Goal: Task Accomplishment & Management: Complete application form

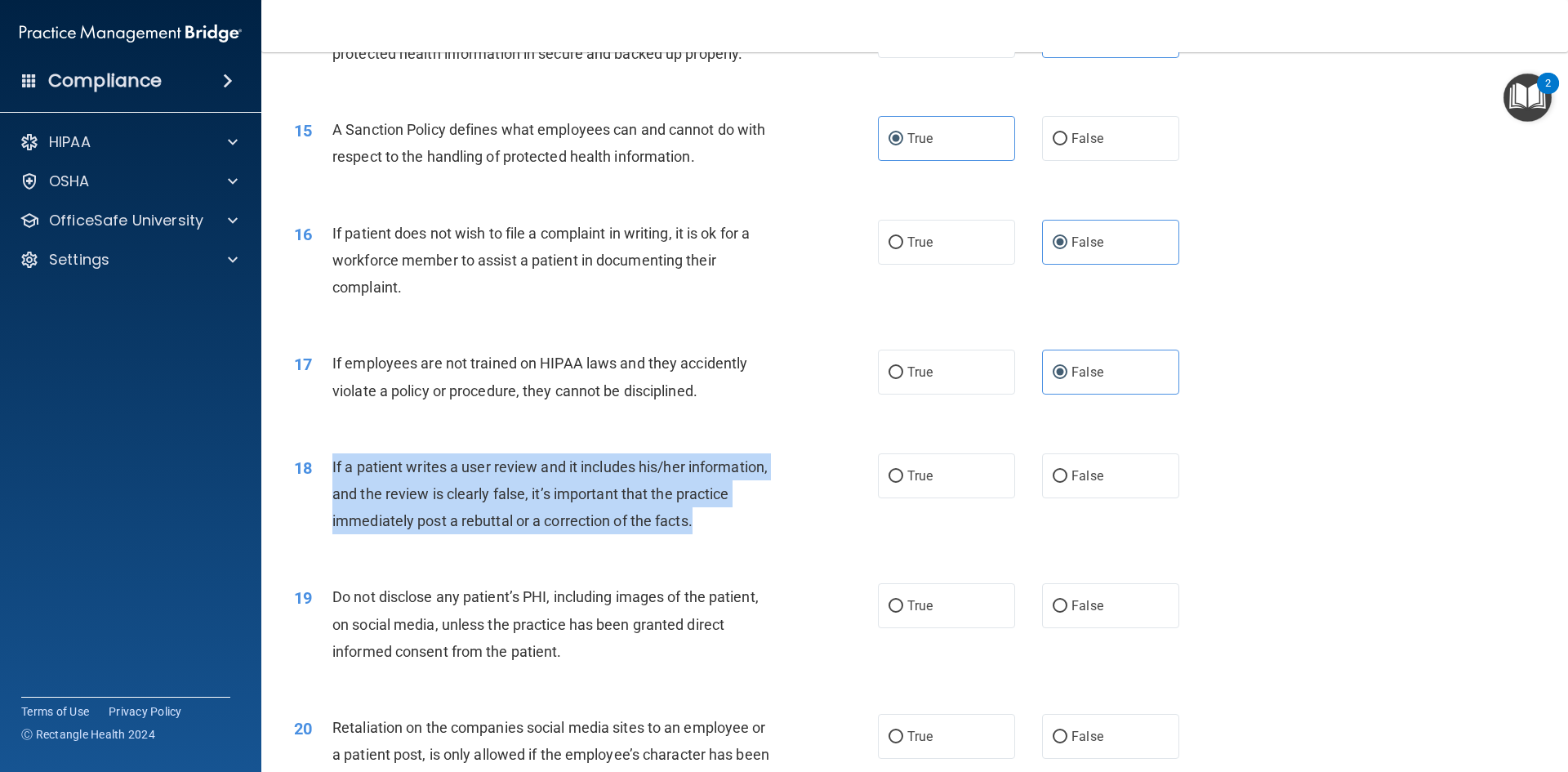
scroll to position [1910, 0]
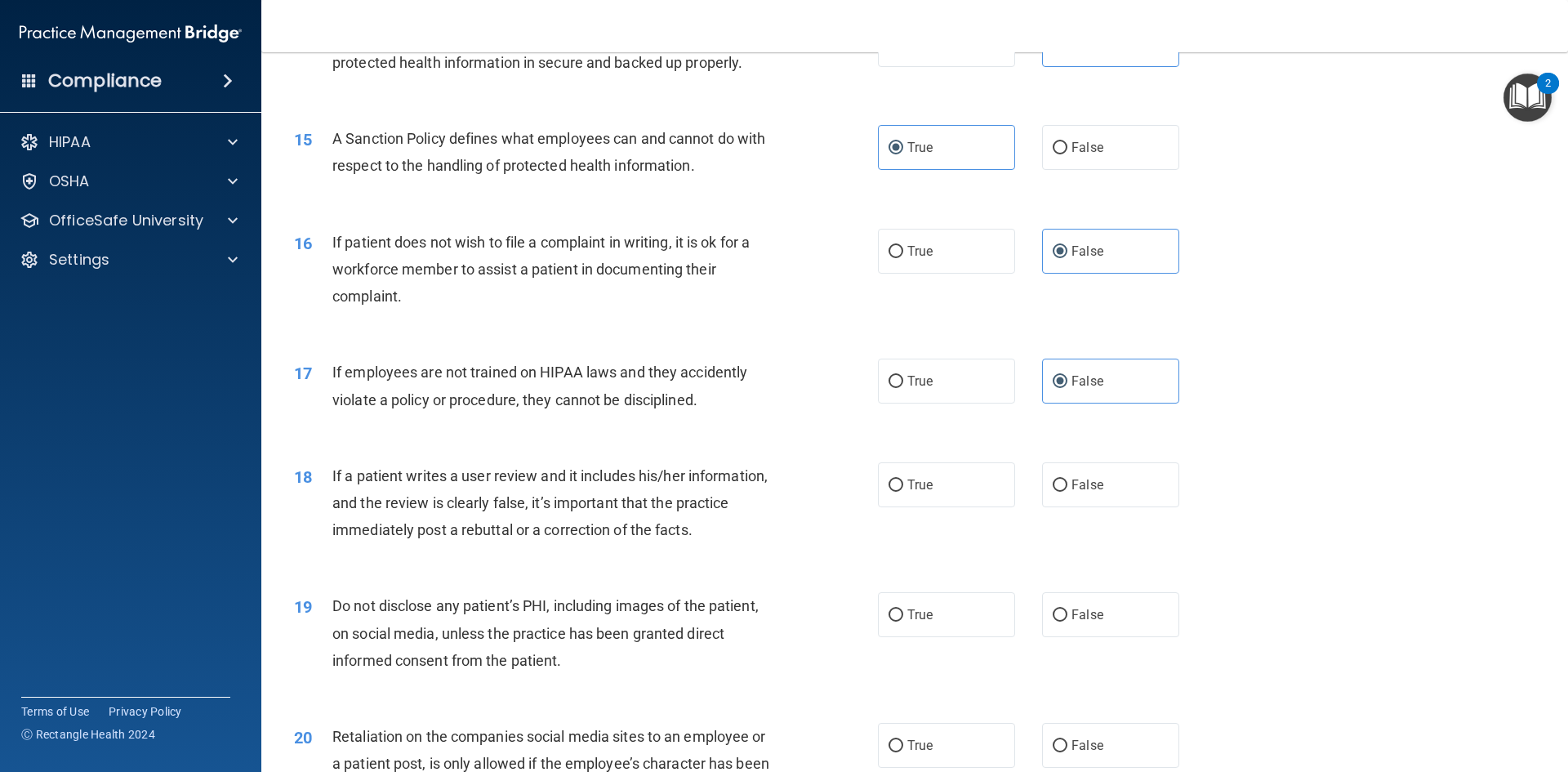
click at [593, 254] on div "16 If patient does not wish to file a complaint in writing, it is ok for a work…" at bounding box center [915, 273] width 1266 height 131
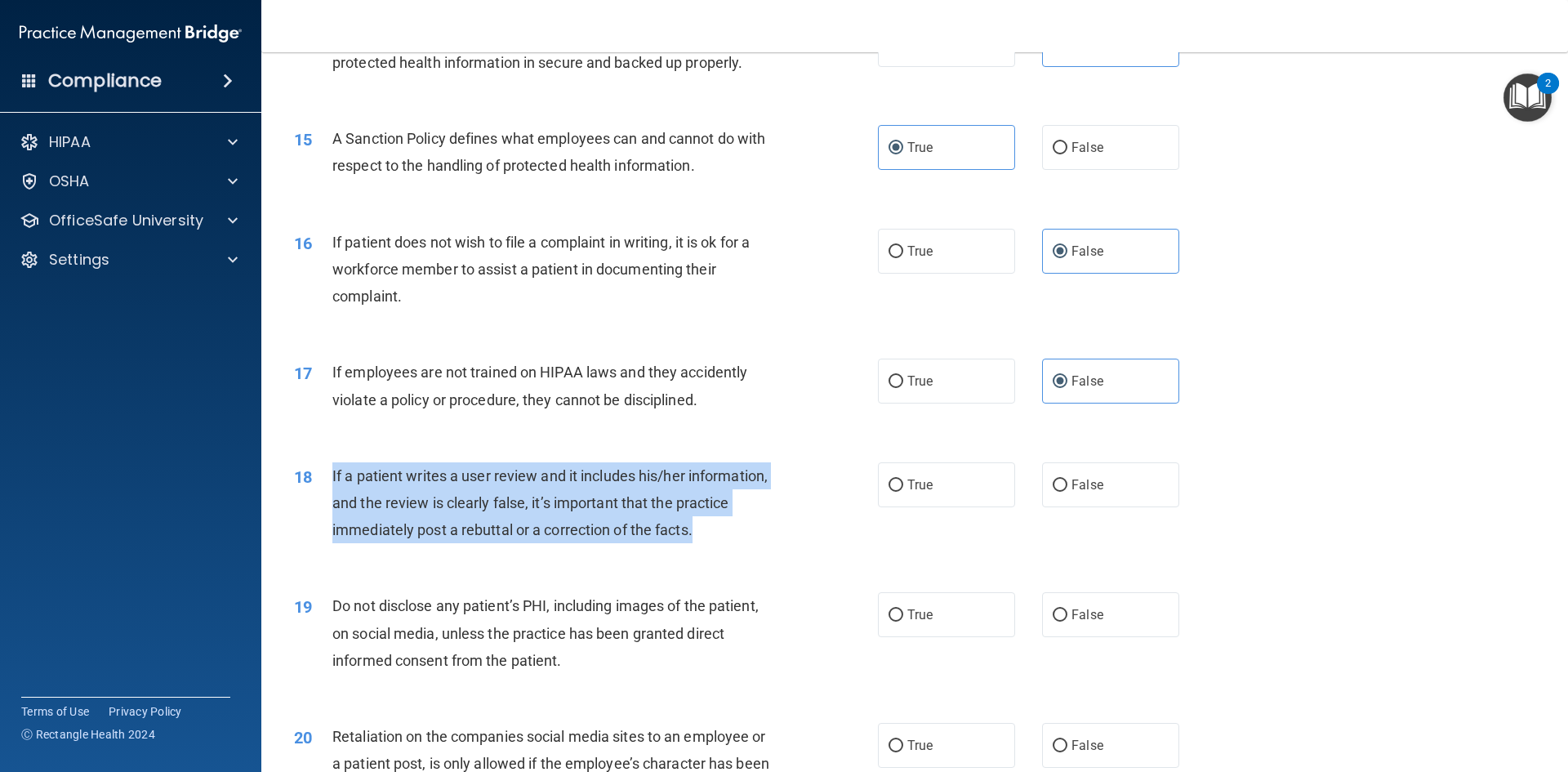
drag, startPoint x: 727, startPoint y: 568, endPoint x: 333, endPoint y: 502, distance: 399.5
click at [333, 502] on div "If a patient writes a user review and it includes his/her information, and the …" at bounding box center [561, 503] width 456 height 82
copy span "If a patient writes a user review and it includes his/her information, and the …"
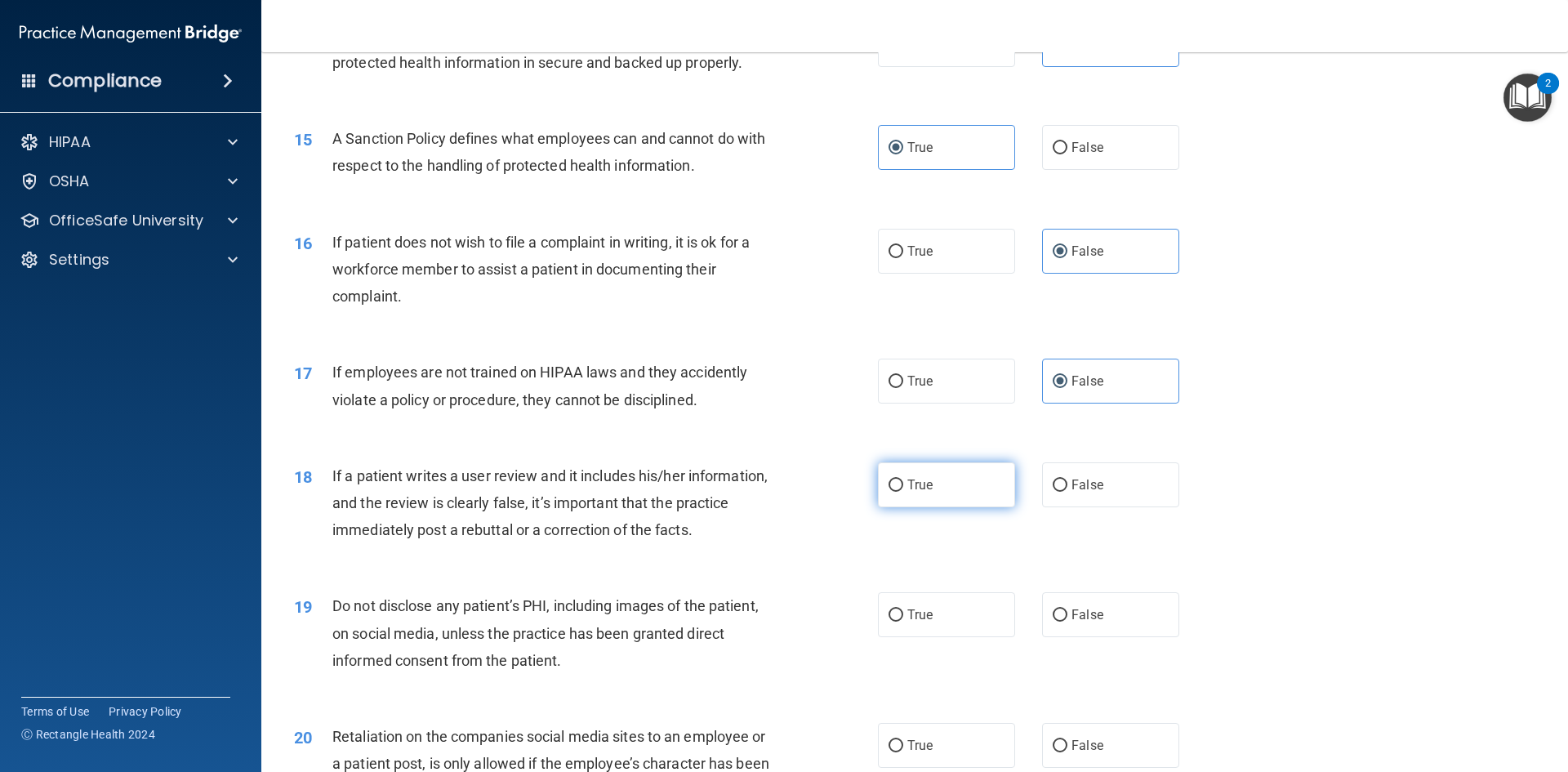
click at [944, 507] on label "True" at bounding box center [946, 485] width 138 height 45
click at [904, 492] on input "True" at bounding box center [896, 486] width 15 height 12
radio input "true"
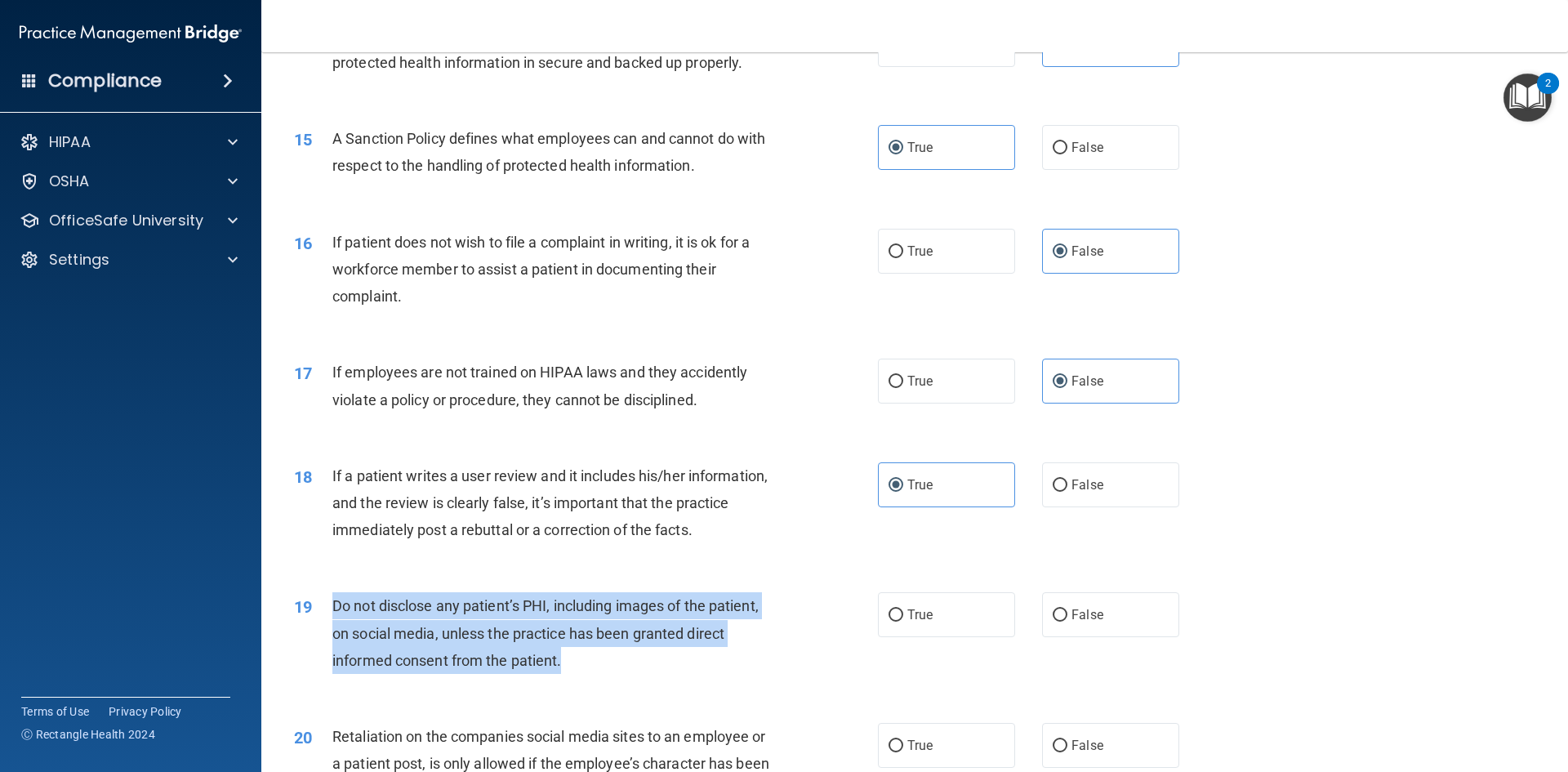
drag, startPoint x: 575, startPoint y: 692, endPoint x: 331, endPoint y: 623, distance: 253.6
click at [331, 623] on div "19 Do not disclose any patient’s PHI, including images of the patient, on socia…" at bounding box center [586, 636] width 633 height 90
copy div "Do not disclose any patient’s PHI, including images of the patient, on social m…"
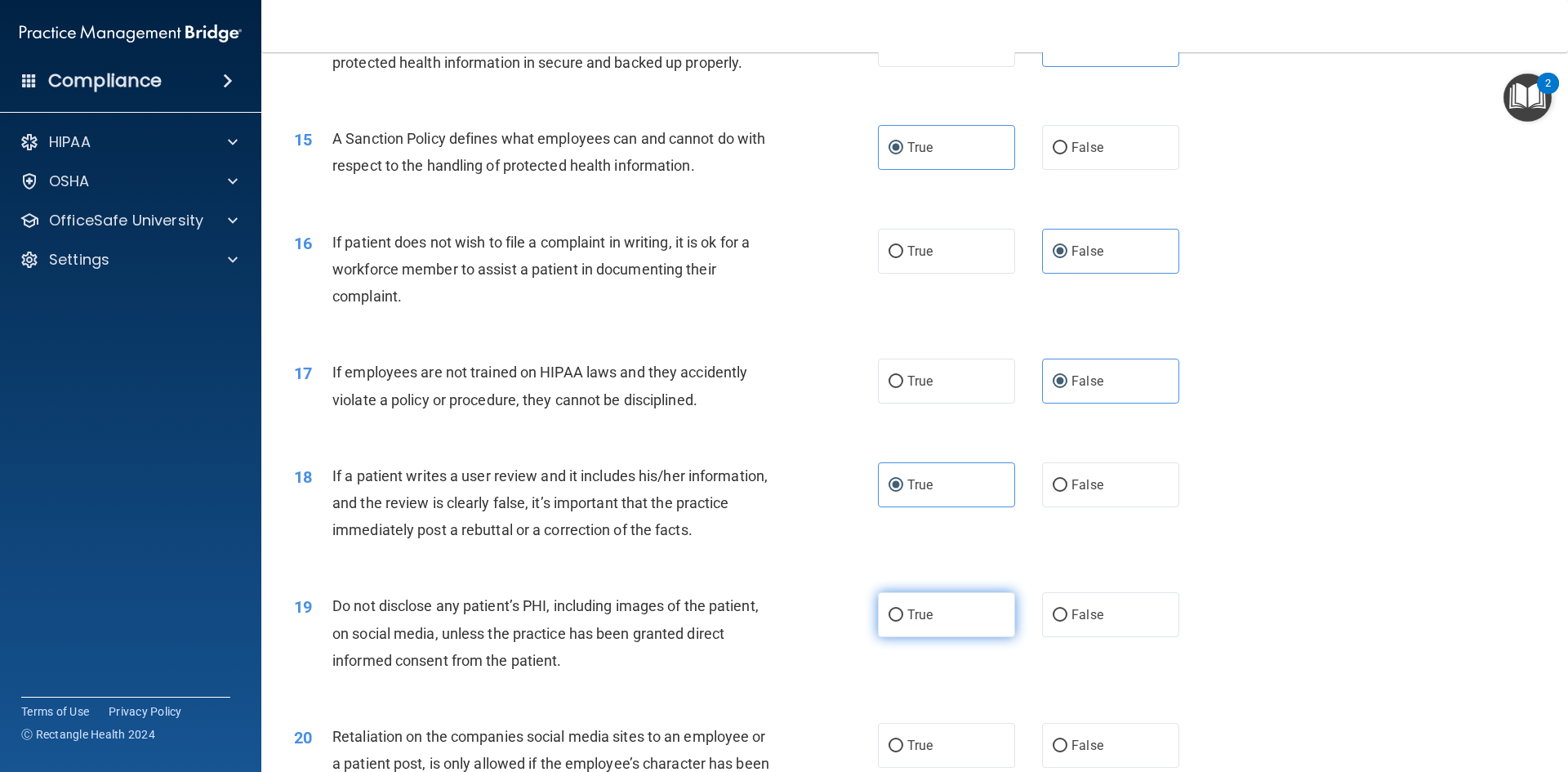
click at [892, 634] on label "True" at bounding box center [946, 614] width 138 height 45
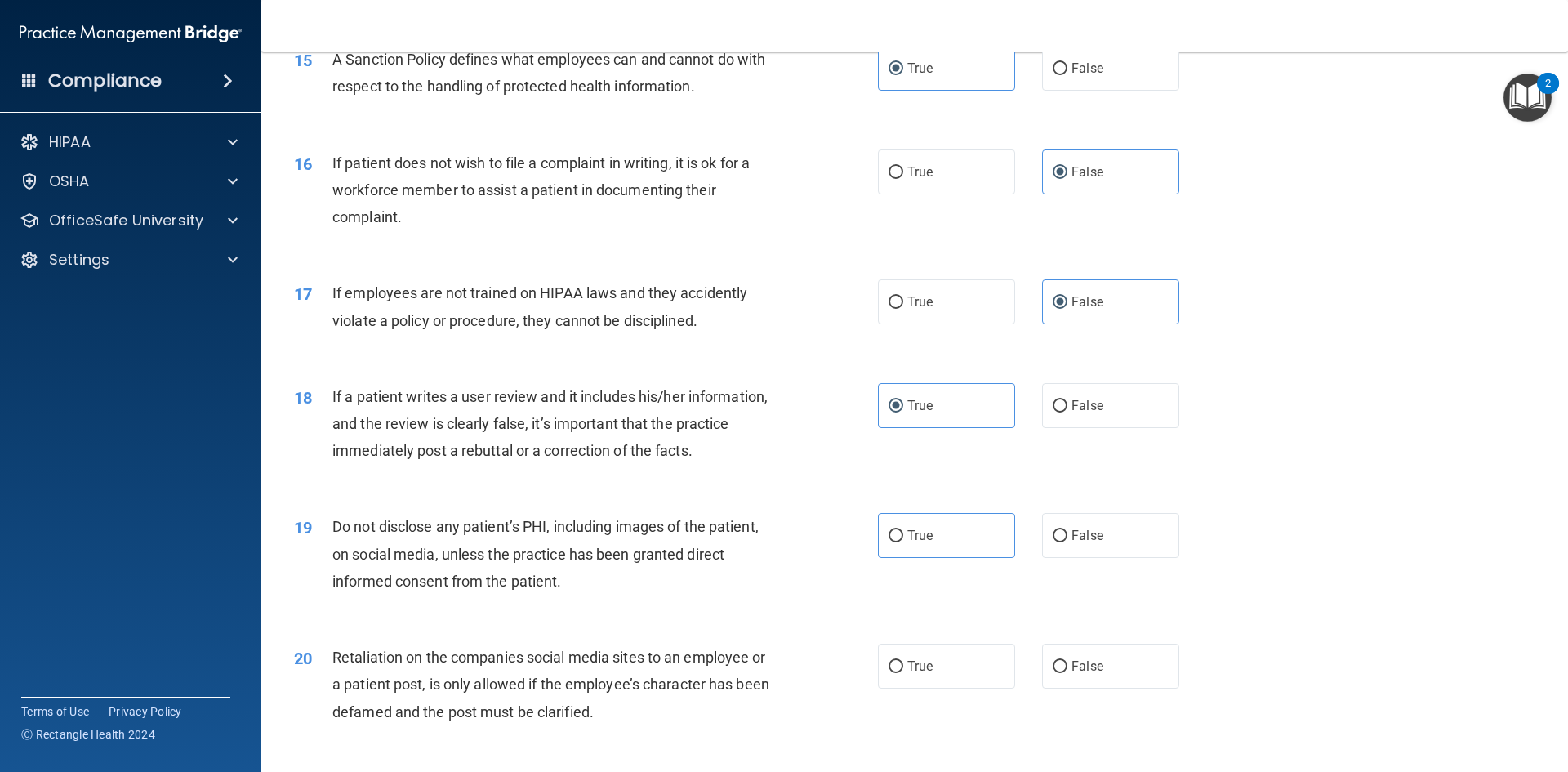
scroll to position [2156, 0]
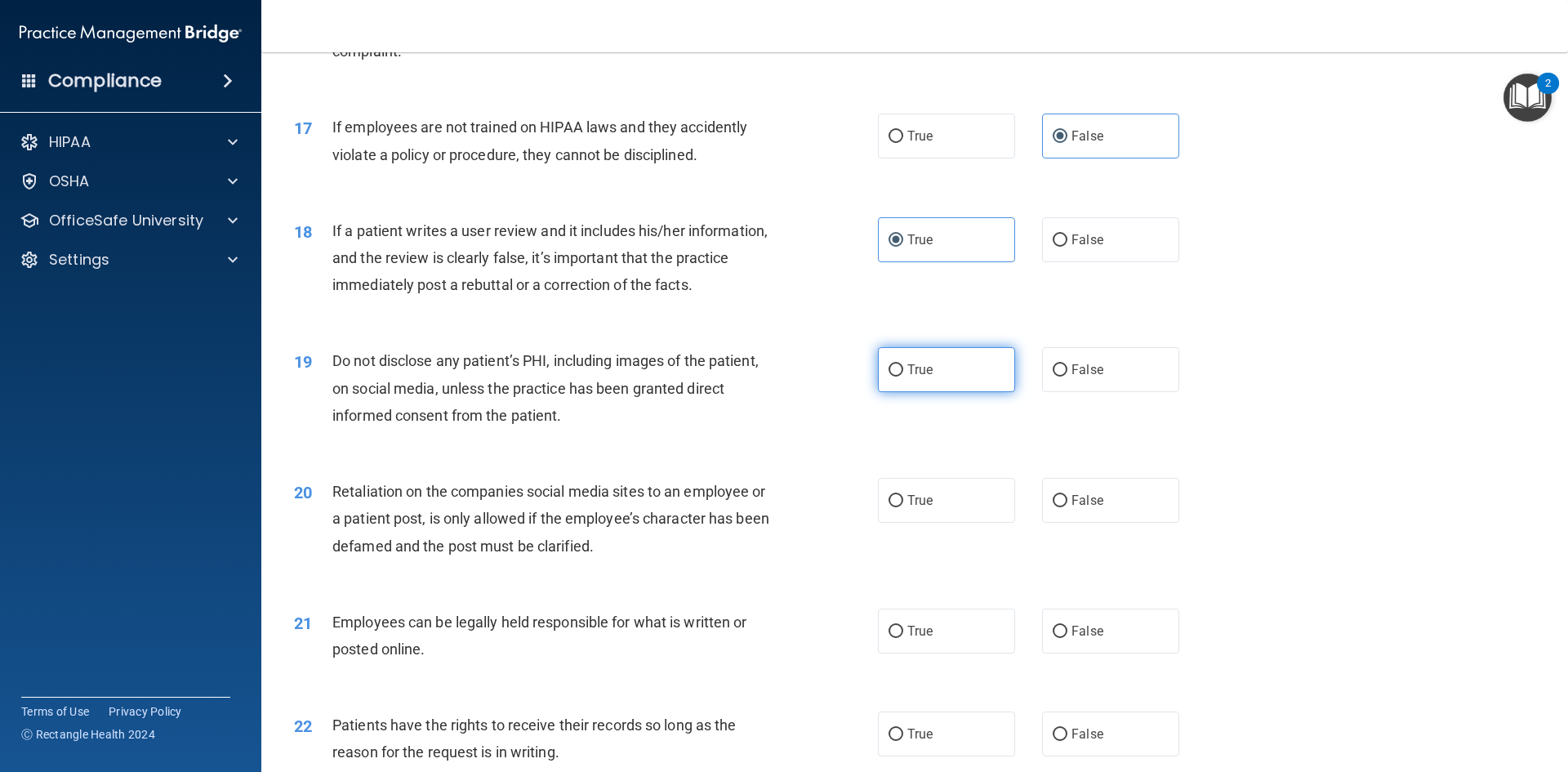
click at [917, 377] on span "True" at bounding box center [919, 370] width 25 height 16
click at [904, 376] on input "True" at bounding box center [896, 370] width 15 height 12
radio input "true"
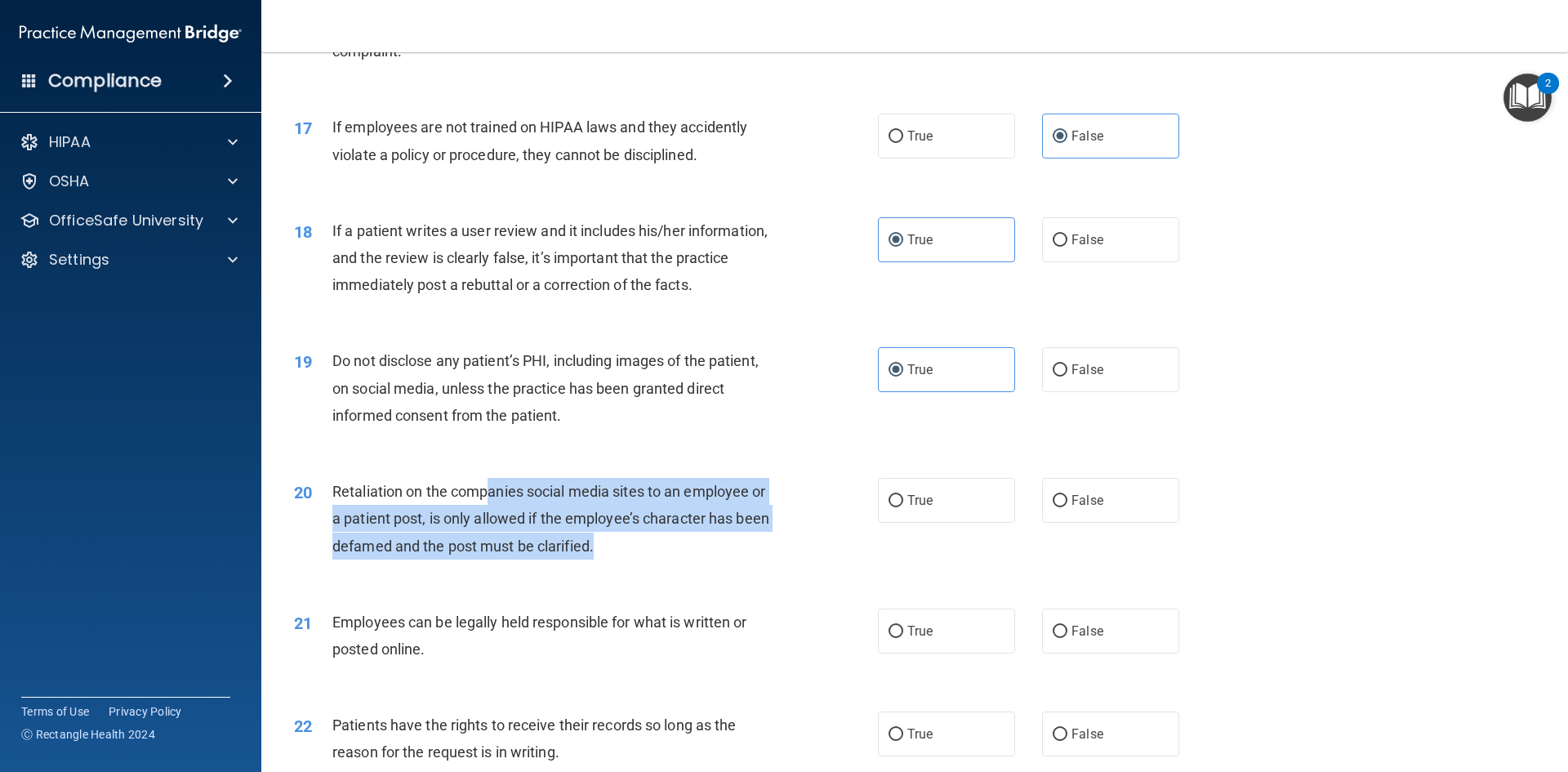
drag, startPoint x: 616, startPoint y: 574, endPoint x: 501, endPoint y: 540, distance: 119.9
click at [493, 515] on div "Retaliation on the companies social media sites to an employee or a patient pos…" at bounding box center [561, 519] width 456 height 82
click at [623, 560] on div "Retaliation on the companies social media sites to an employee or a patient pos…" at bounding box center [561, 519] width 456 height 82
drag, startPoint x: 614, startPoint y: 576, endPoint x: 331, endPoint y: 525, distance: 287.6
click at [331, 525] on div "20 Retaliation on the companies social media sites to an employee or a patient …" at bounding box center [586, 522] width 633 height 90
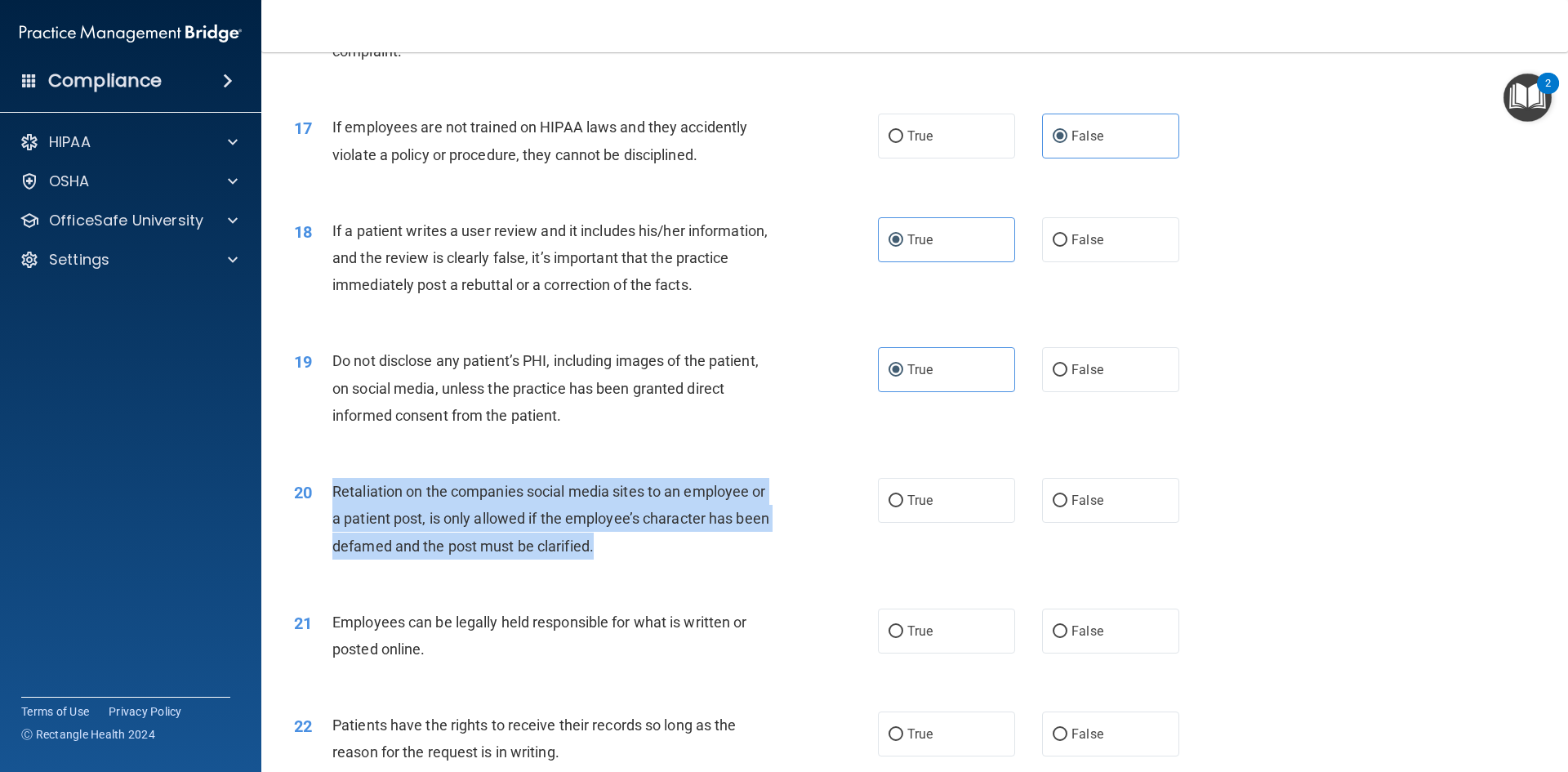
copy div "Retaliation on the companies social media sites to an employee or a patient pos…"
click at [667, 560] on div "Retaliation on the companies social media sites to an employee or a patient pos…" at bounding box center [561, 519] width 456 height 82
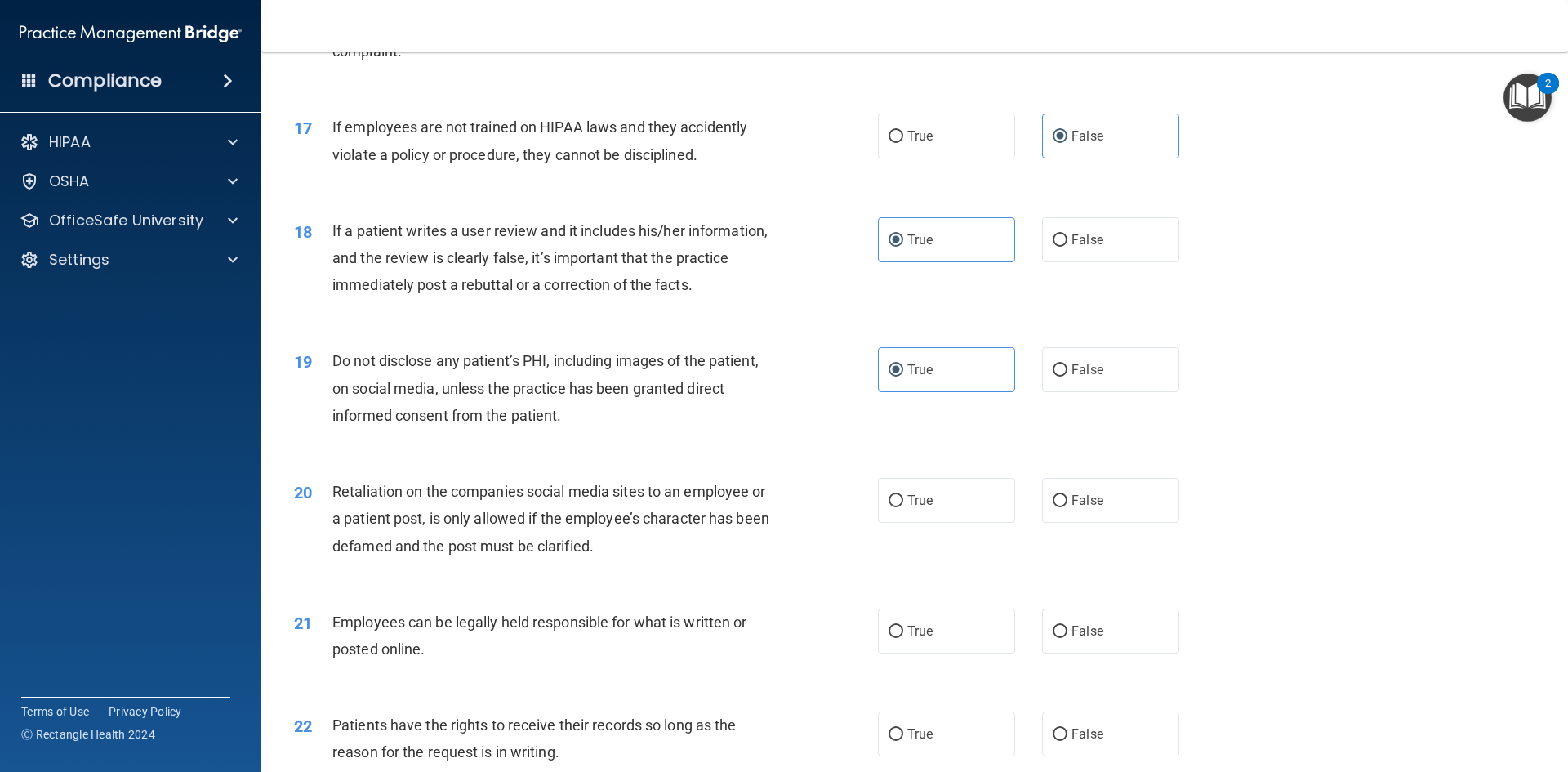
click at [637, 587] on div "20 Retaliation on the companies social media sites to an employee or a patient …" at bounding box center [915, 522] width 1266 height 131
click at [1119, 522] on label "False" at bounding box center [1111, 500] width 138 height 45
click at [1067, 507] on input "False" at bounding box center [1060, 501] width 15 height 12
radio input "true"
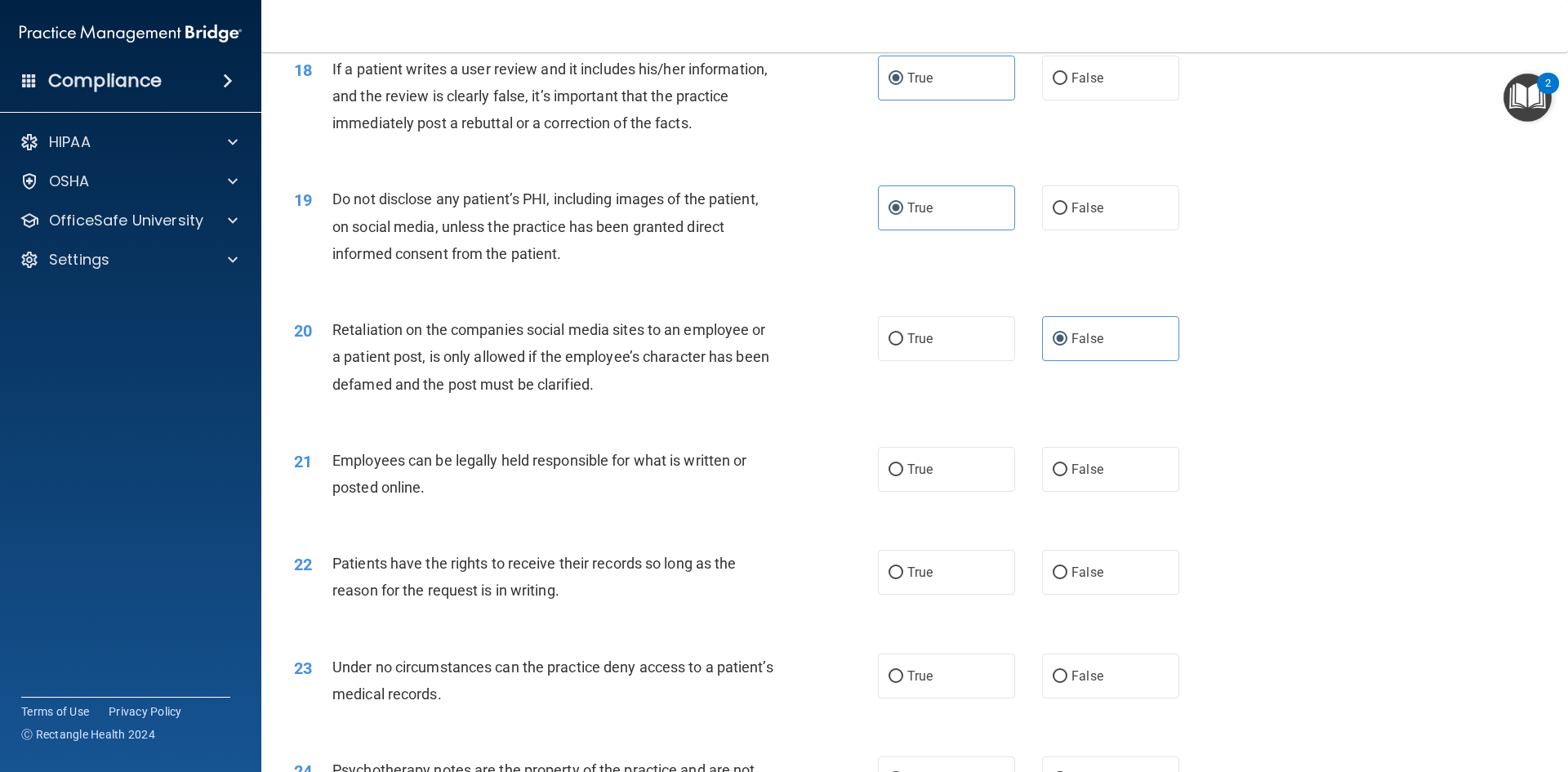
scroll to position [2400, 0]
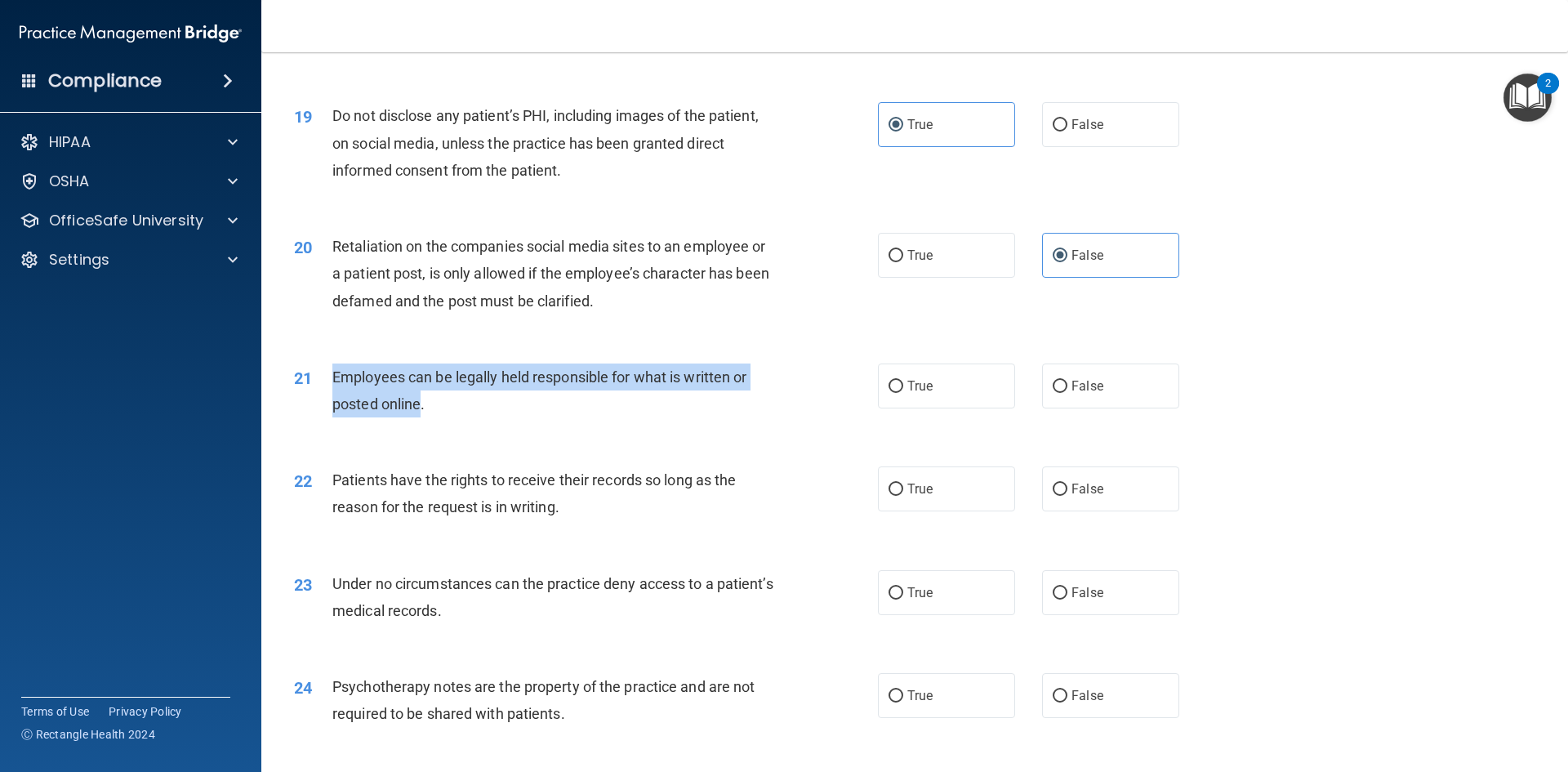
drag, startPoint x: 423, startPoint y: 432, endPoint x: 331, endPoint y: 398, distance: 98.1
click at [331, 398] on div "21 Employees can be legally held responsible for what is written or posted onli…" at bounding box center [586, 393] width 633 height 62
copy div "Employees can be legally held responsible for what is written or posted online"
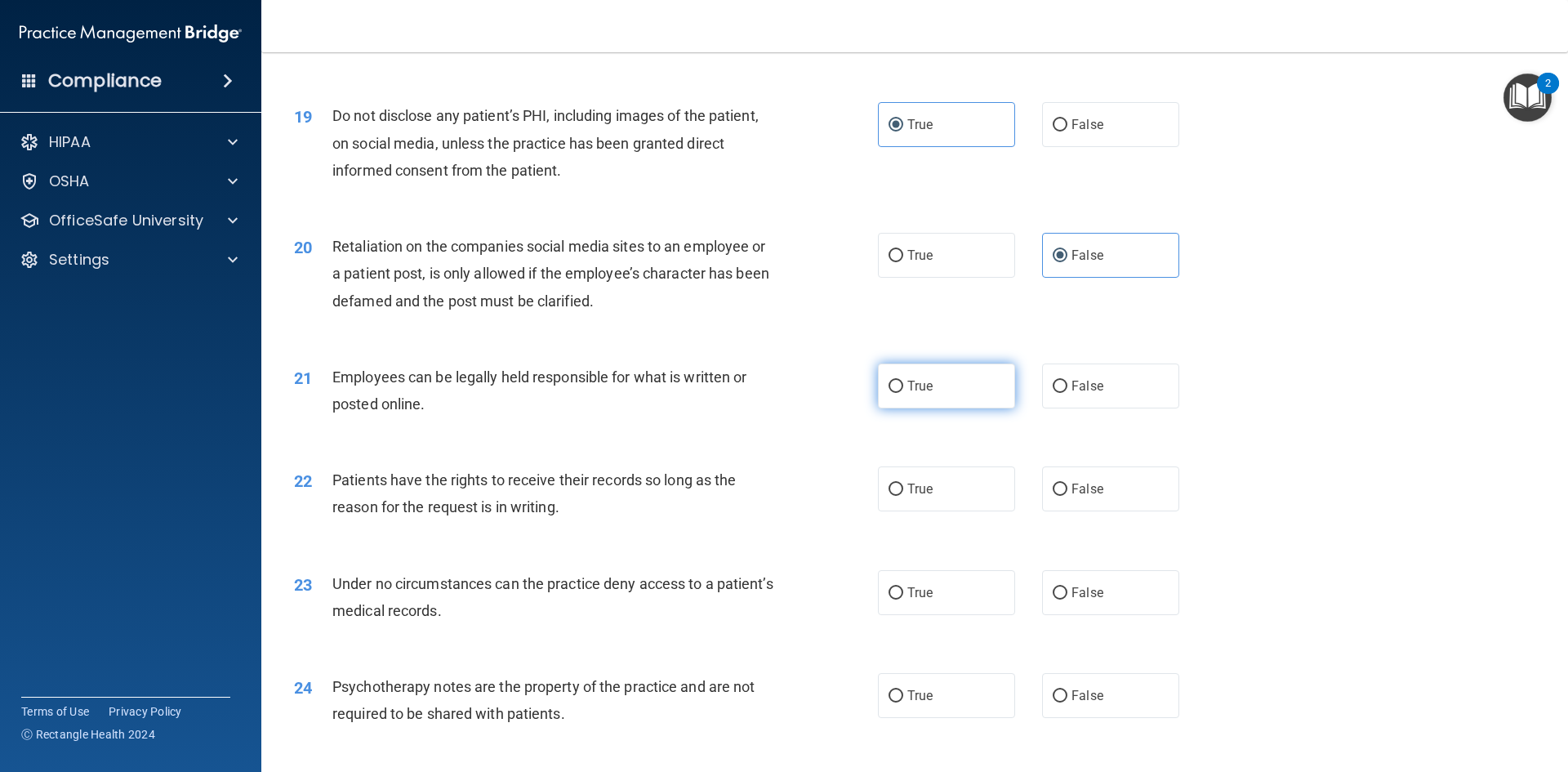
click at [939, 408] on label "True" at bounding box center [946, 386] width 138 height 45
click at [904, 393] on input "True" at bounding box center [896, 386] width 15 height 12
radio input "true"
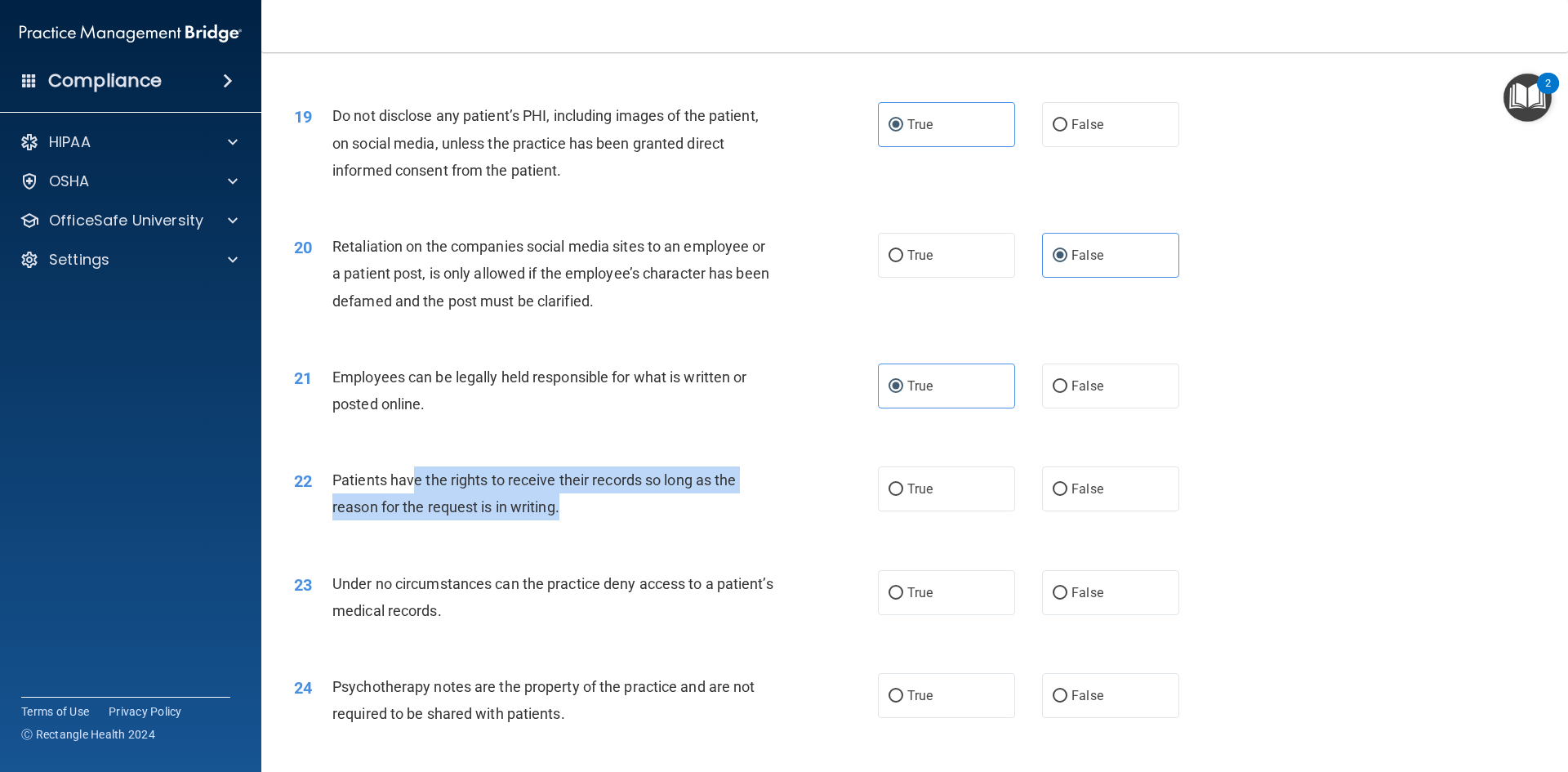
drag, startPoint x: 599, startPoint y: 546, endPoint x: 414, endPoint y: 504, distance: 189.7
click at [414, 504] on div "Patients have the rights to receive their records so long as the reason for the…" at bounding box center [561, 493] width 456 height 54
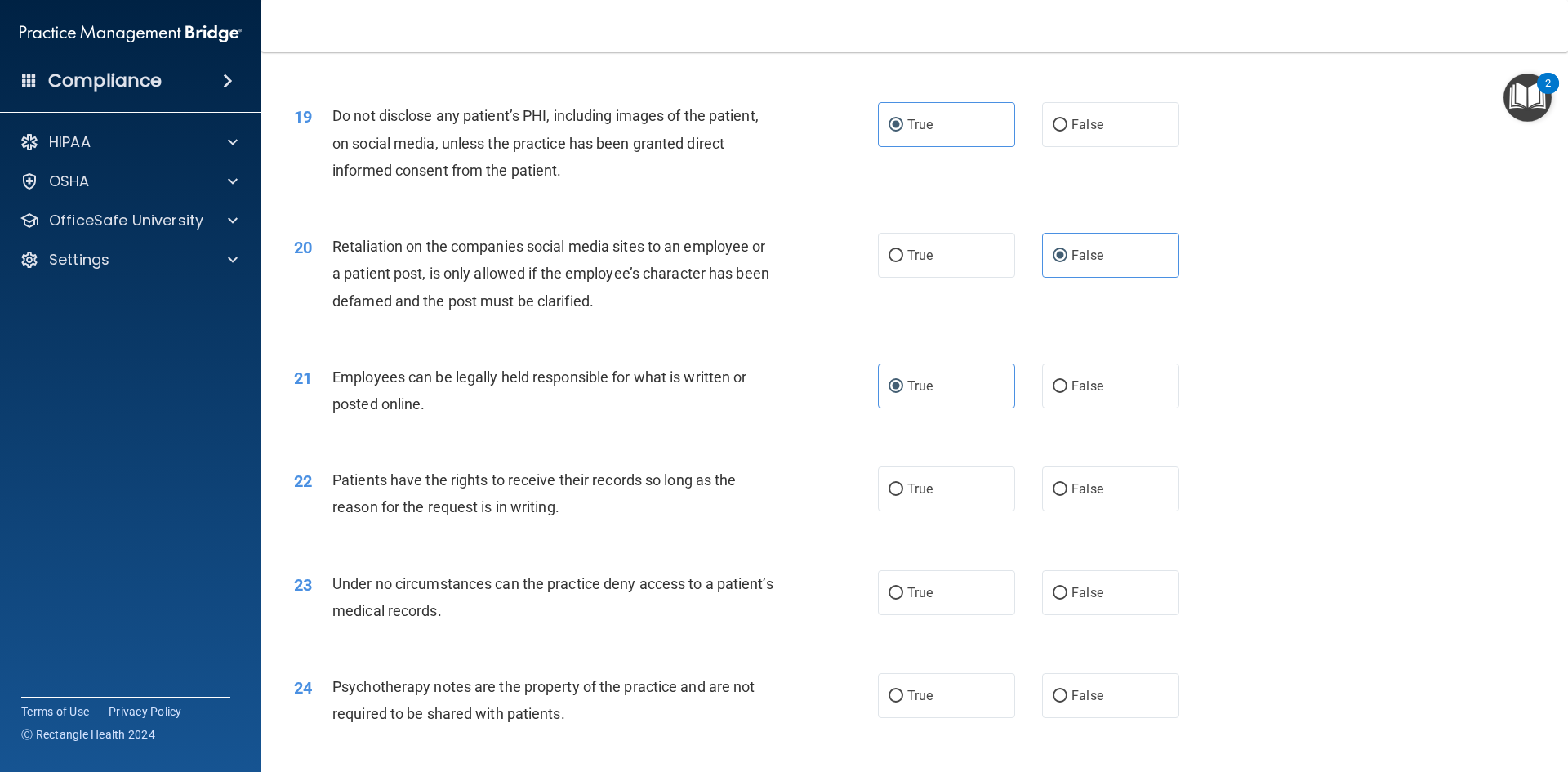
click at [482, 477] on div "22 Patients have the rights to receive their records so long as the reason for …" at bounding box center [915, 497] width 1266 height 103
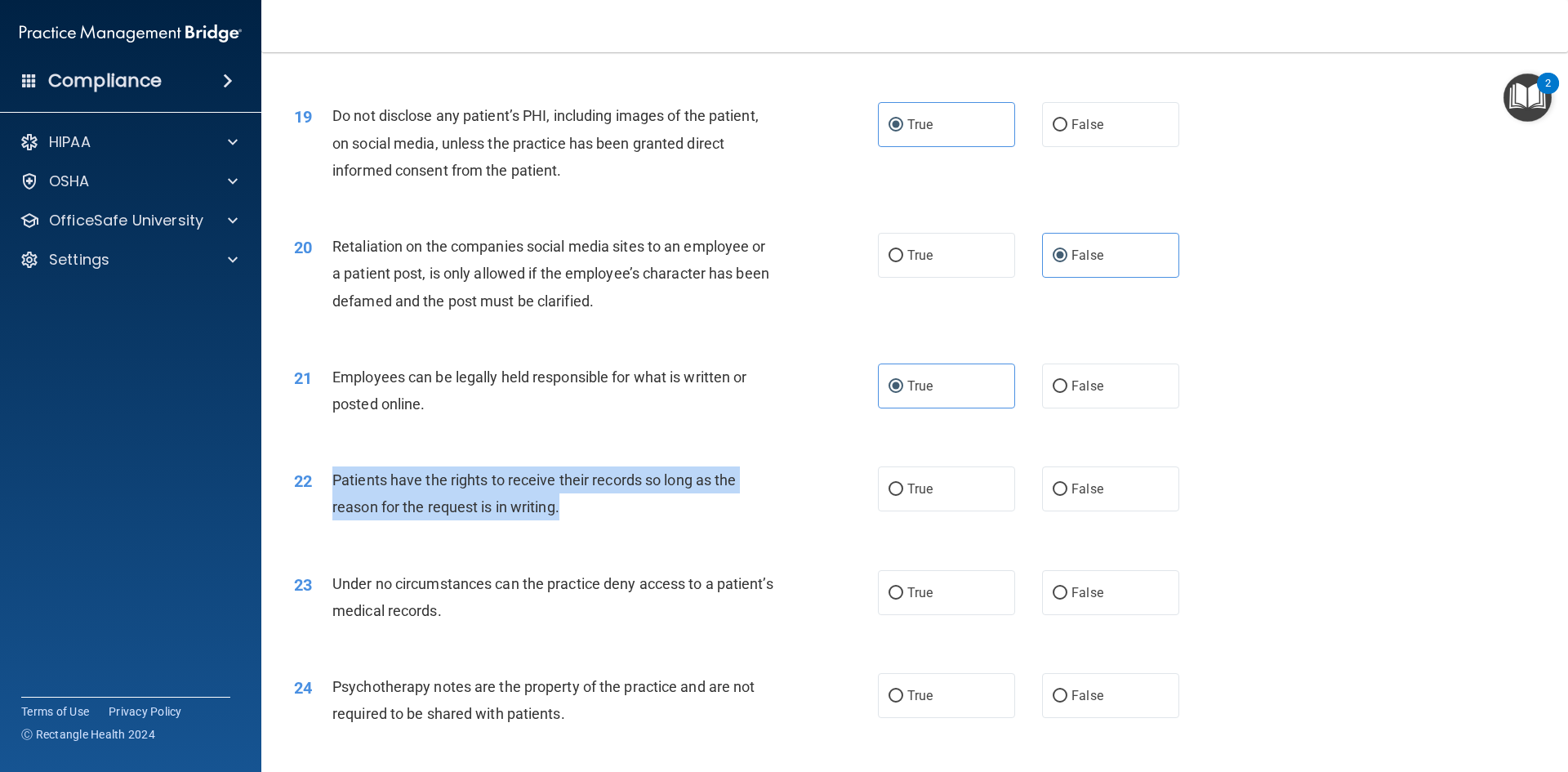
drag, startPoint x: 563, startPoint y: 537, endPoint x: 337, endPoint y: 497, distance: 229.5
click at [335, 499] on div "Patients have the rights to receive their records so long as the reason for the…" at bounding box center [561, 493] width 456 height 54
copy span "Patients have the rights to receive their records so long as the reason for the…"
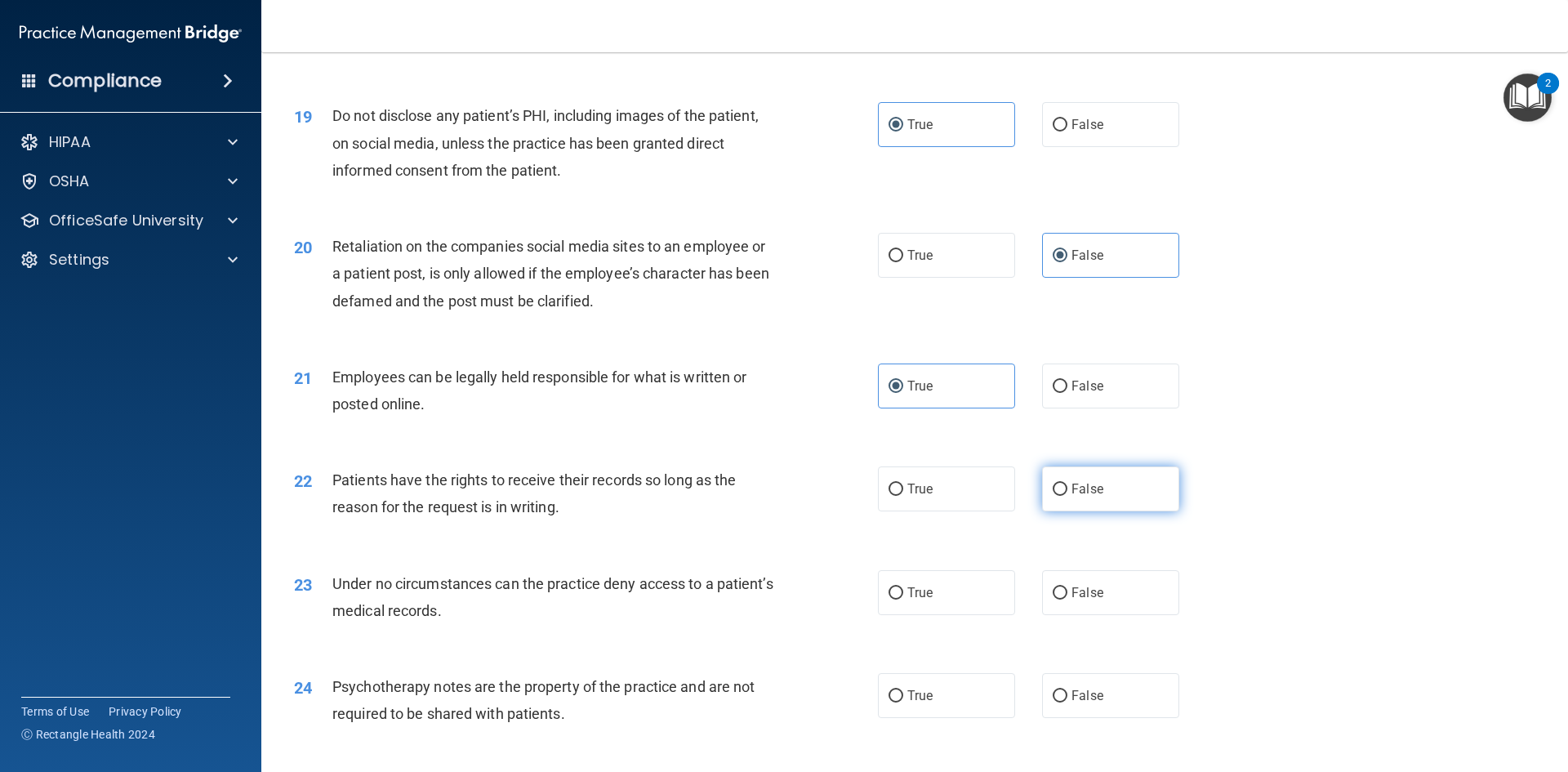
click at [1118, 498] on label "False" at bounding box center [1111, 489] width 138 height 45
click at [1067, 495] on input "False" at bounding box center [1060, 489] width 15 height 12
radio input "true"
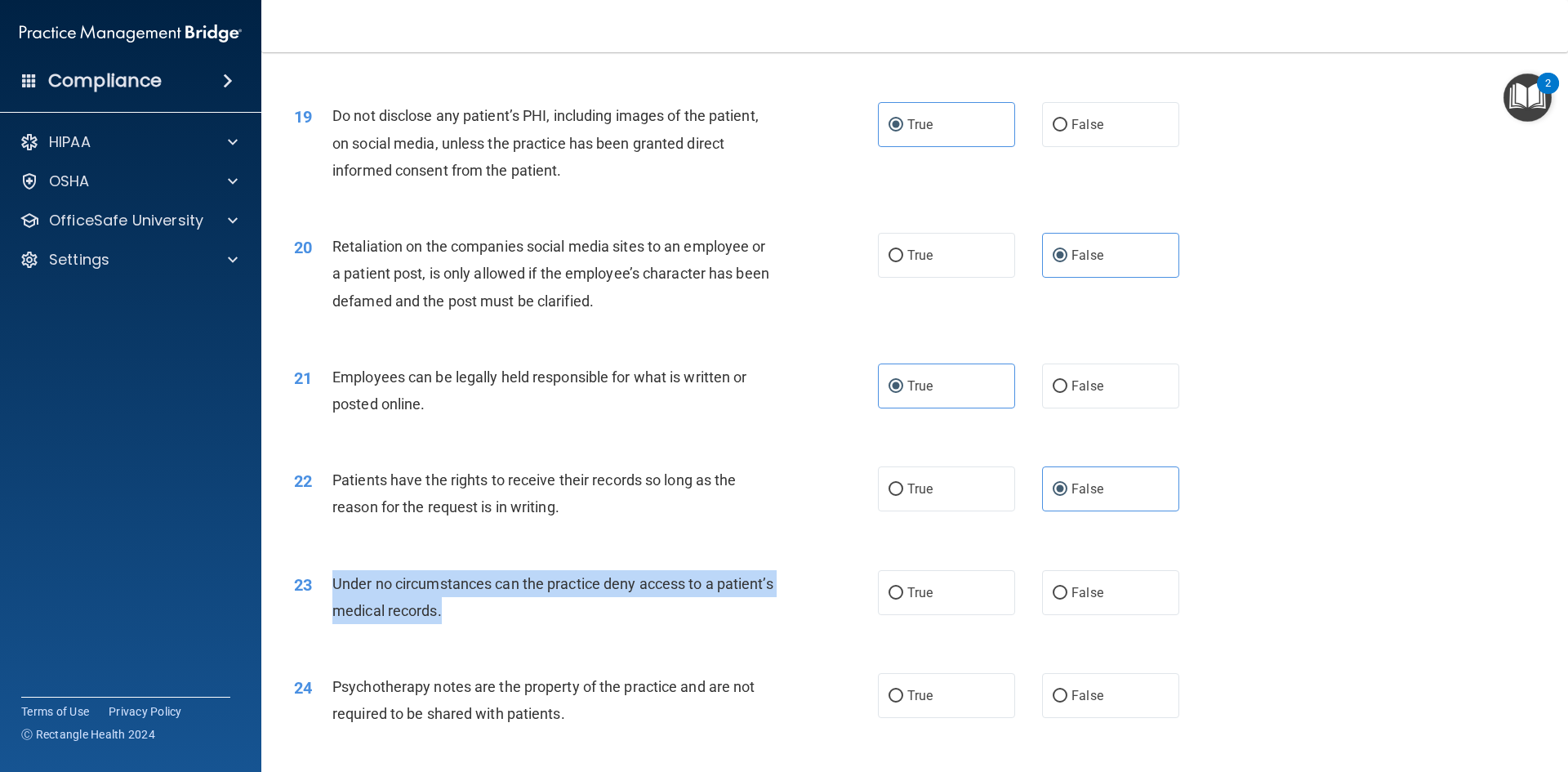
drag, startPoint x: 540, startPoint y: 641, endPoint x: 325, endPoint y: 601, distance: 218.7
click at [325, 601] on div "23 Under no circumstances can the practice deny access to a patient’s medical r…" at bounding box center [586, 601] width 633 height 62
copy div "Under no circumstances can the practice deny access to a patient’s medical reco…"
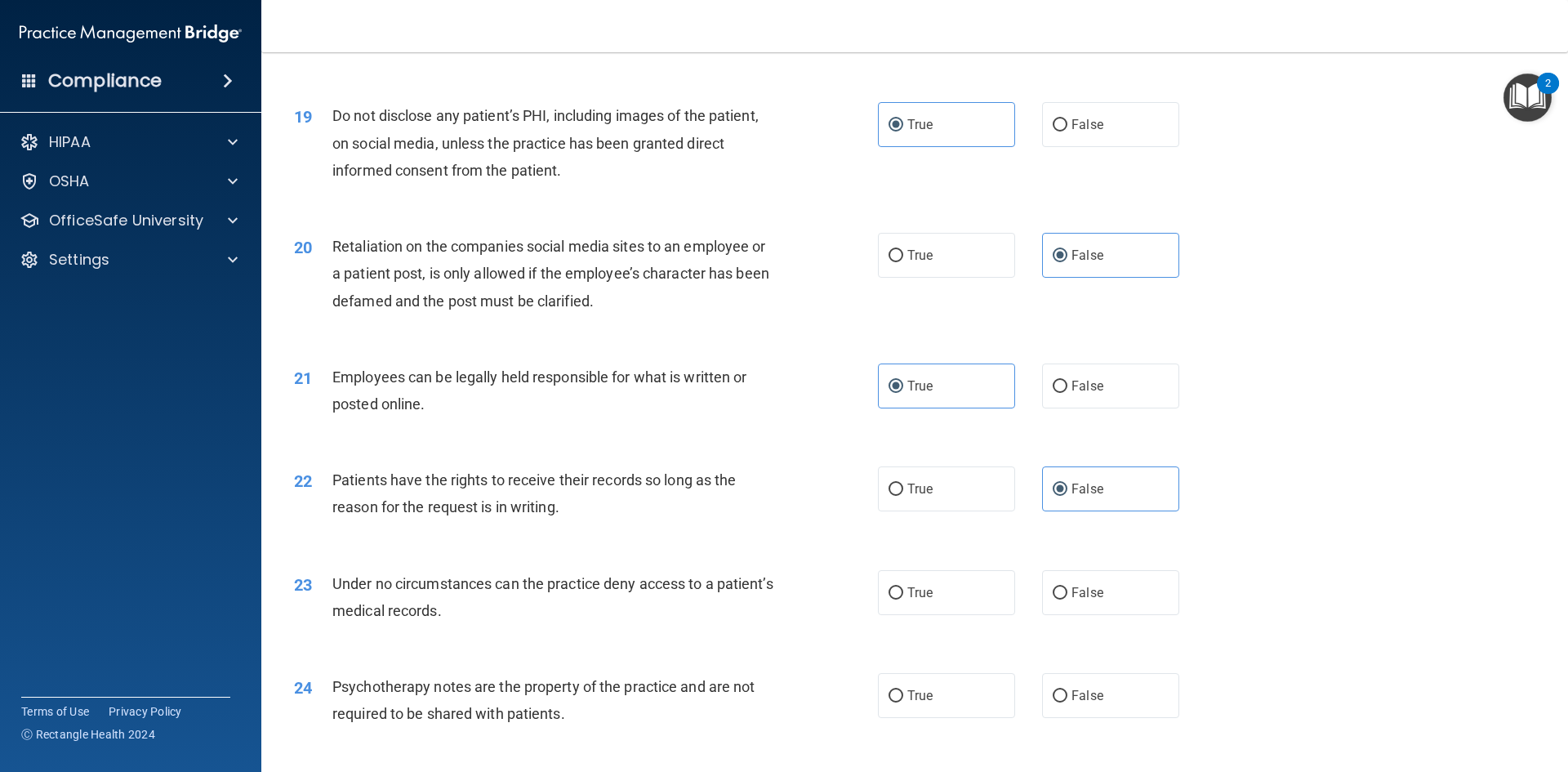
click at [699, 548] on div "22 Patients have the rights to receive their records so long as the reason for …" at bounding box center [915, 497] width 1266 height 103
click at [1072, 601] on span "False" at bounding box center [1087, 593] width 32 height 16
click at [1067, 600] on input "False" at bounding box center [1060, 594] width 15 height 12
radio input "true"
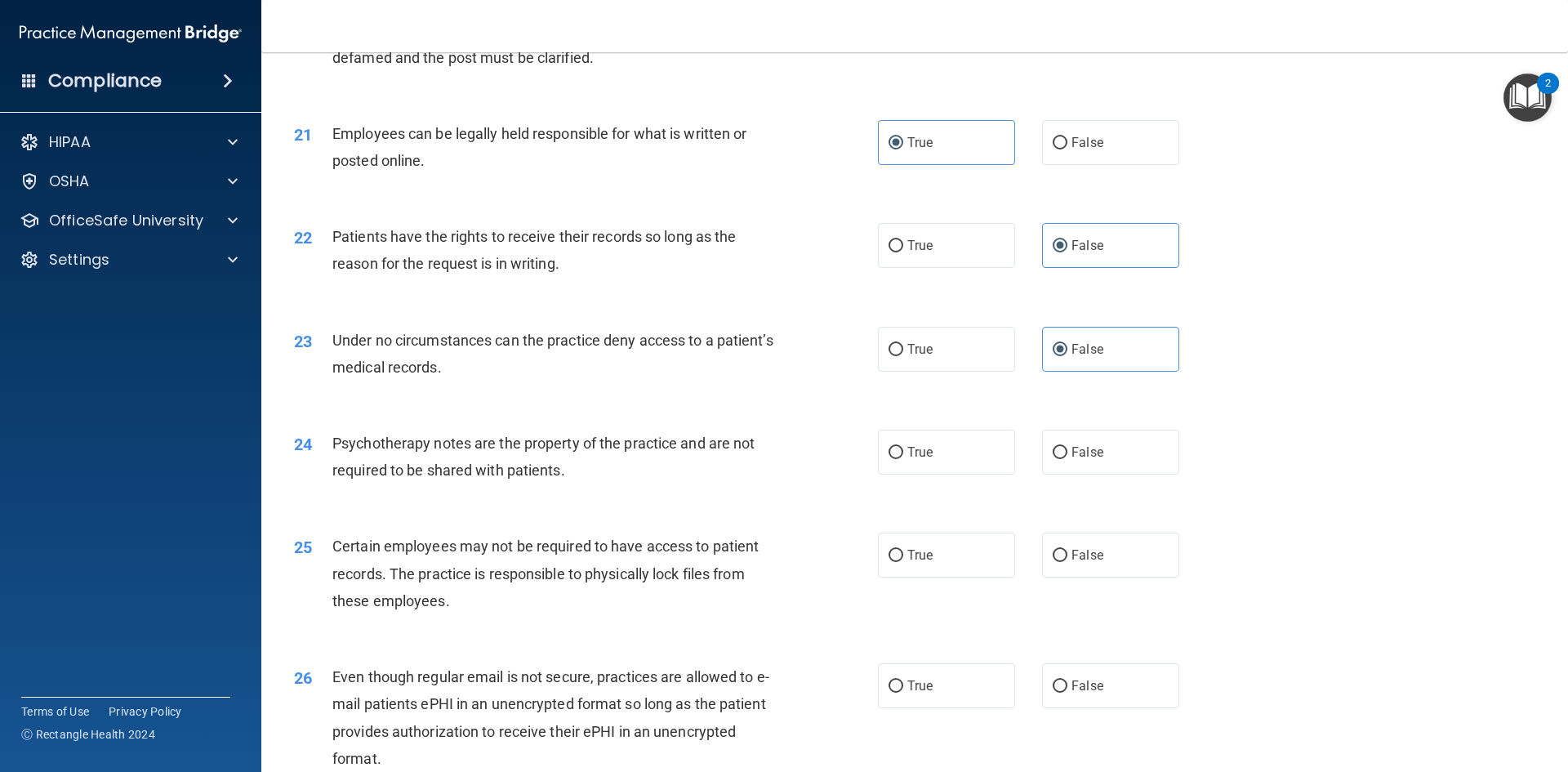
scroll to position [2646, 0]
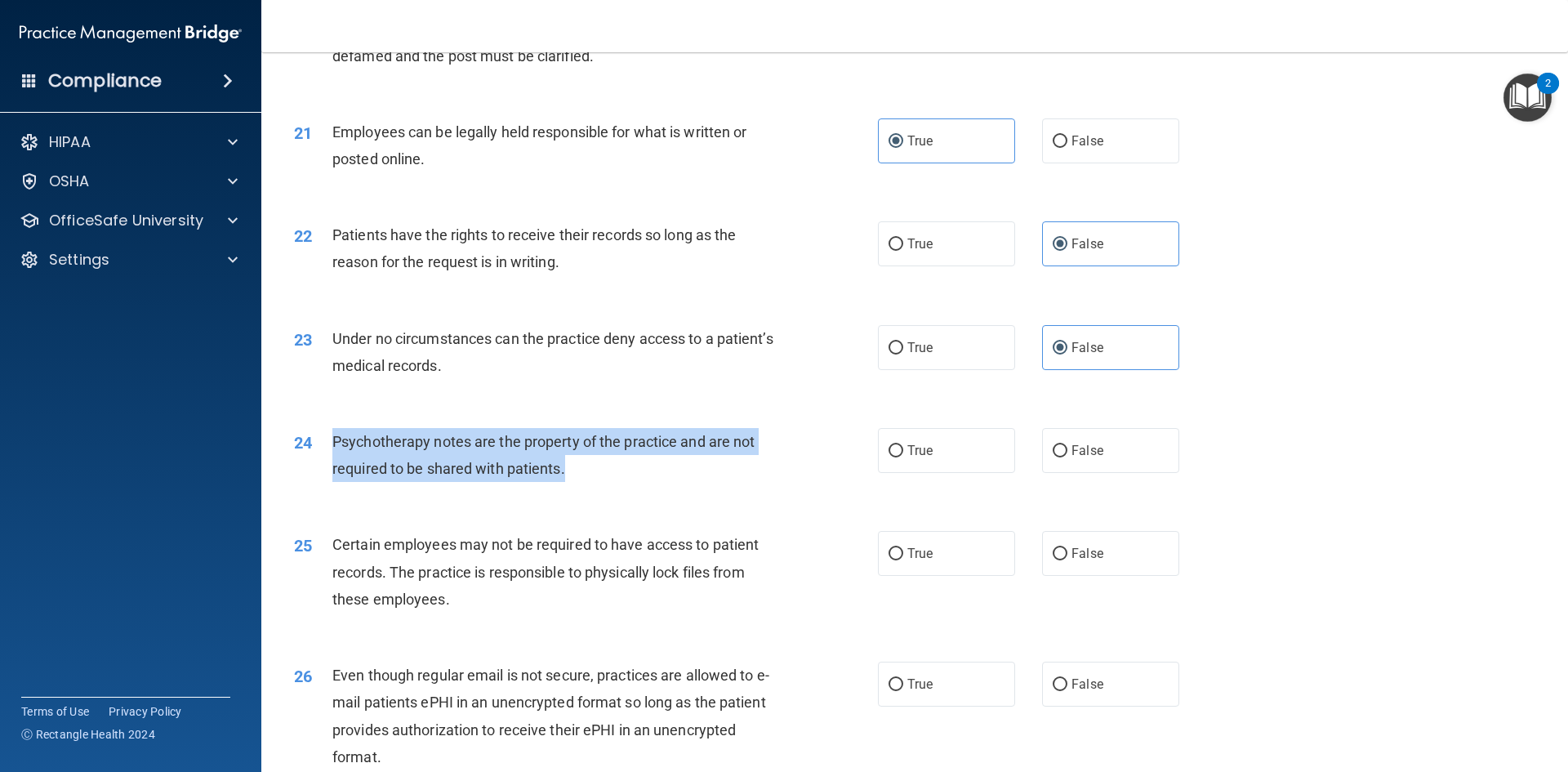
drag, startPoint x: 588, startPoint y: 493, endPoint x: 322, endPoint y: 458, distance: 268.3
click at [322, 458] on div "24 Psychotherapy notes are the property of the practice and are not required to…" at bounding box center [586, 459] width 633 height 62
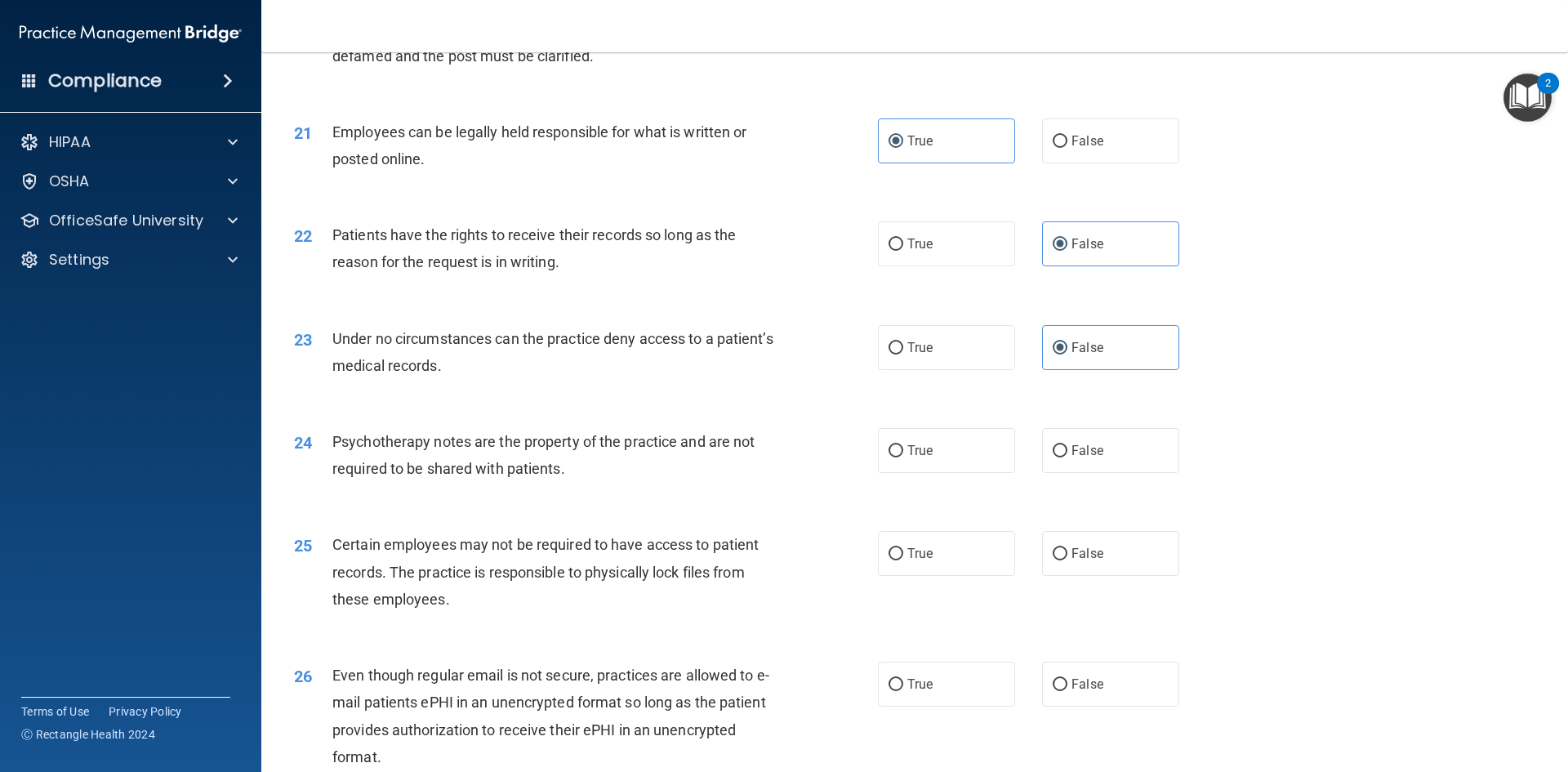
click at [388, 407] on div "23 Under no circumstances can the practice deny access to a patient’s medical r…" at bounding box center [915, 356] width 1266 height 103
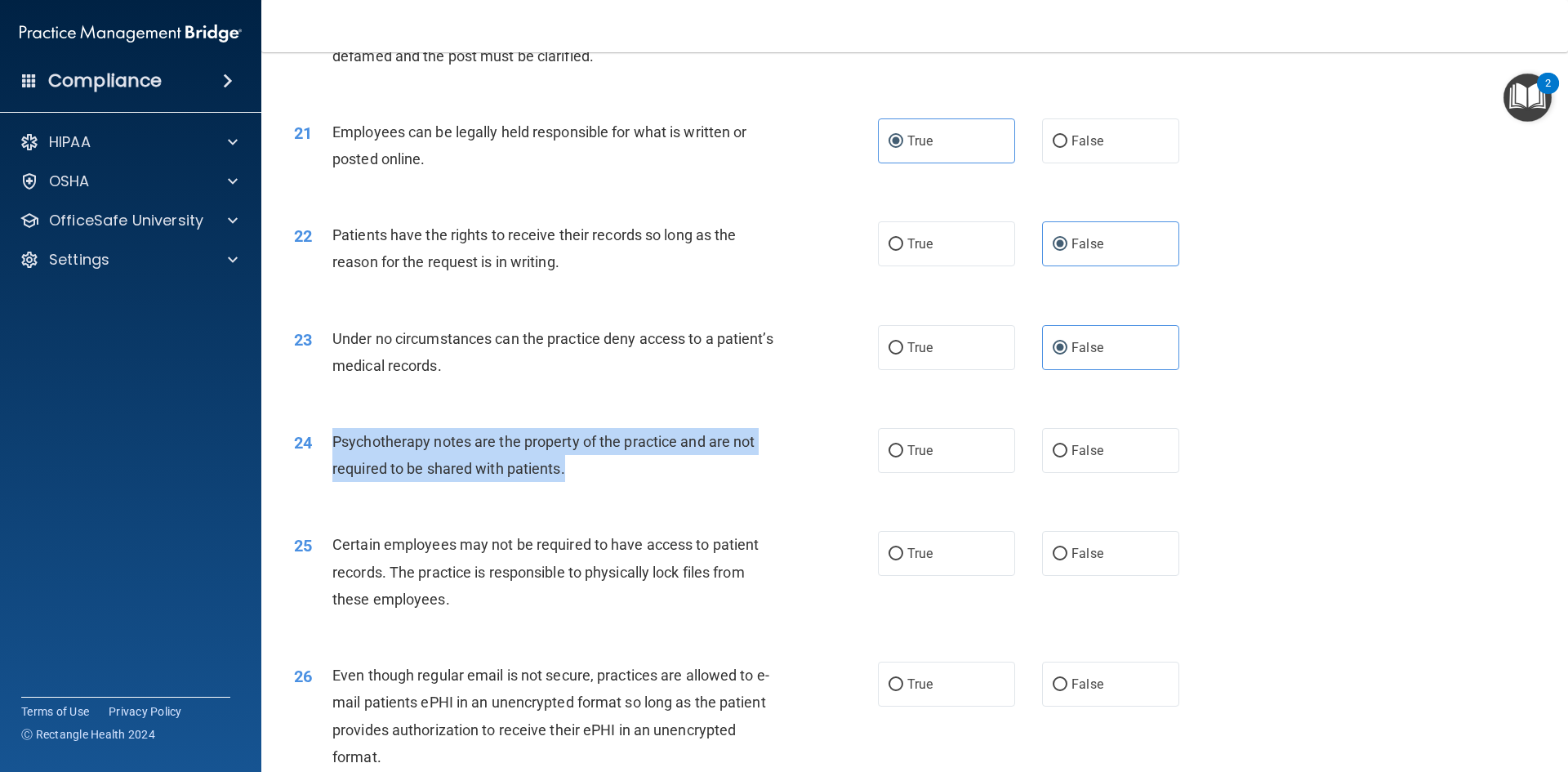
drag, startPoint x: 571, startPoint y: 495, endPoint x: 333, endPoint y: 463, distance: 240.1
click at [331, 463] on div "24 Psychotherapy notes are the property of the practice and are not required to…" at bounding box center [586, 459] width 633 height 62
copy div "Psychotherapy notes are the property of the practice and are not required to be…"
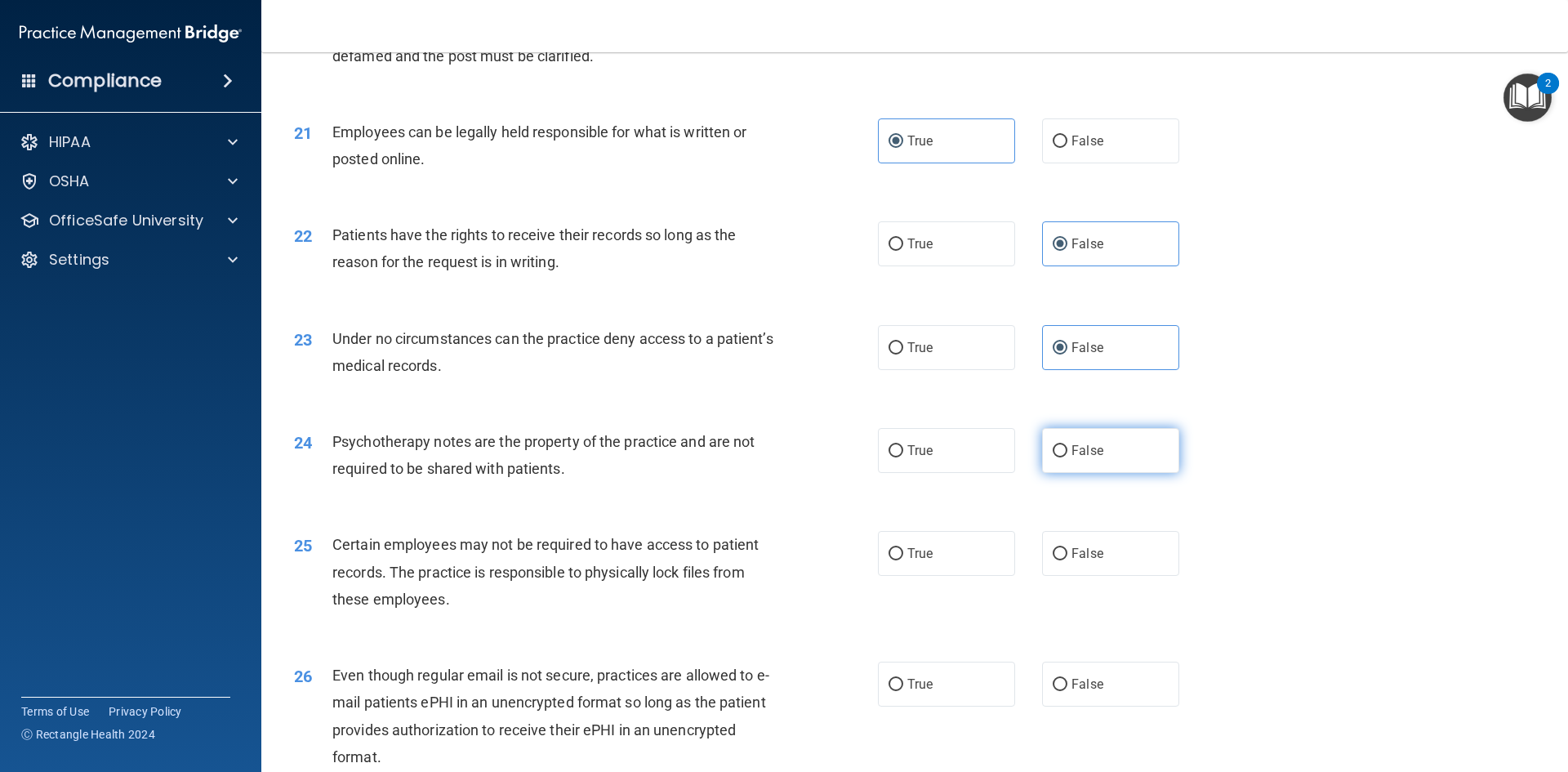
click at [1076, 458] on span "False" at bounding box center [1087, 450] width 32 height 16
click at [1067, 457] on input "False" at bounding box center [1060, 451] width 15 height 12
radio input "true"
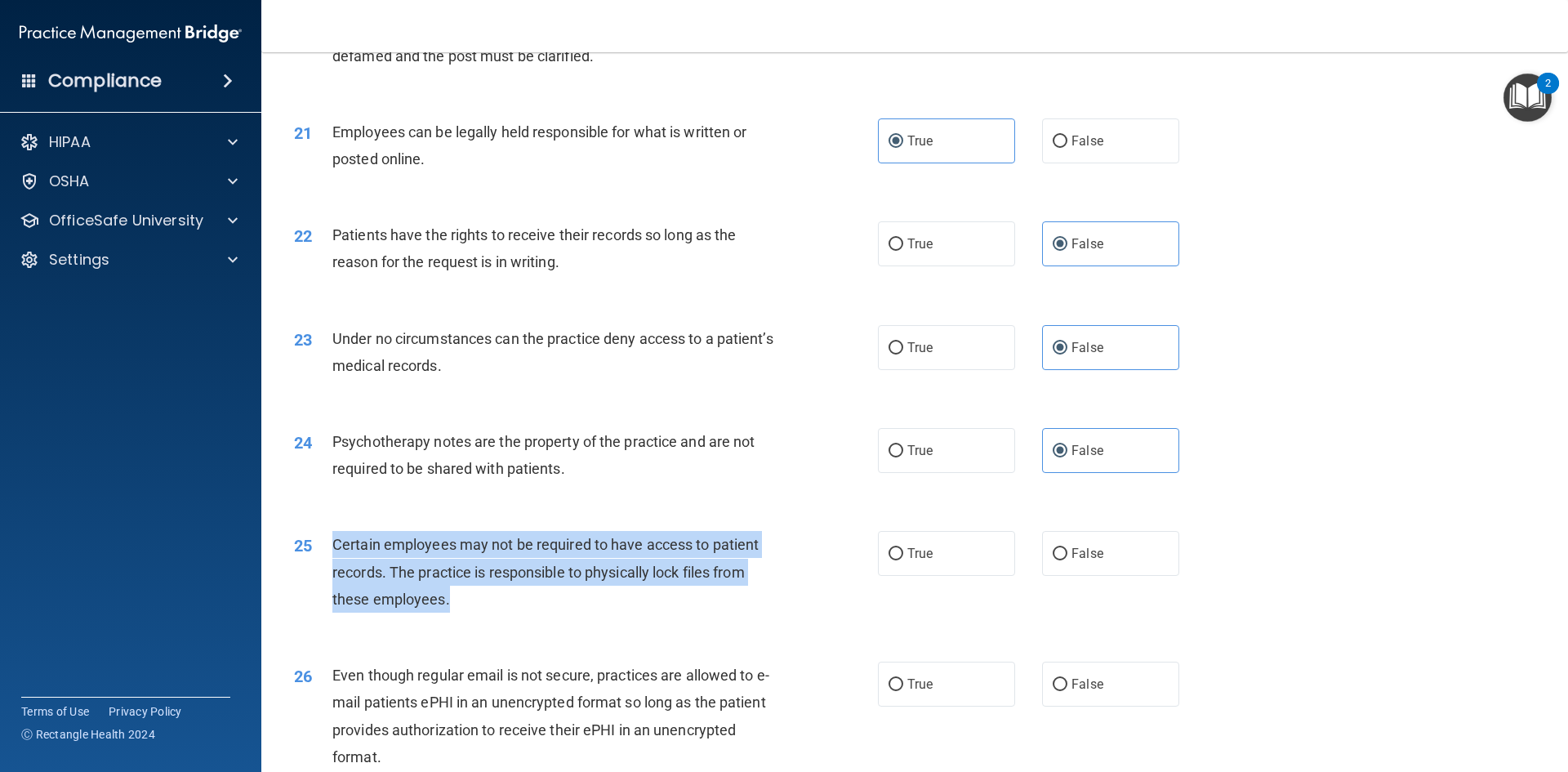
drag, startPoint x: 469, startPoint y: 624, endPoint x: 330, endPoint y: 574, distance: 147.7
click at [330, 574] on div "25 Certain employees may not be required to have access to patient records. The…" at bounding box center [586, 575] width 633 height 90
copy div "Certain employees may not be required to have access to patient records. The pr…"
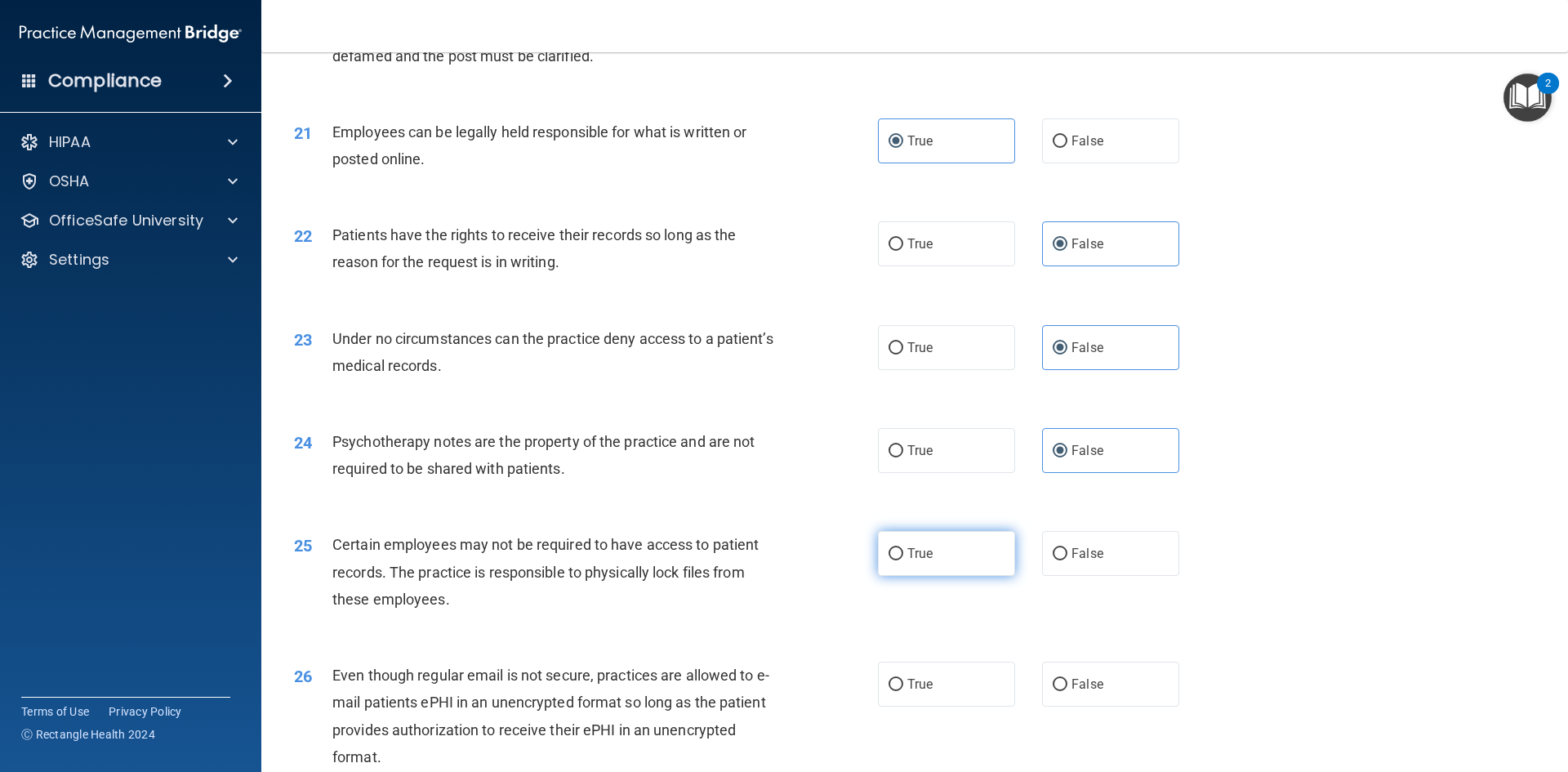
click at [948, 575] on label "True" at bounding box center [946, 554] width 138 height 45
click at [904, 561] on input "True" at bounding box center [896, 554] width 15 height 12
radio input "true"
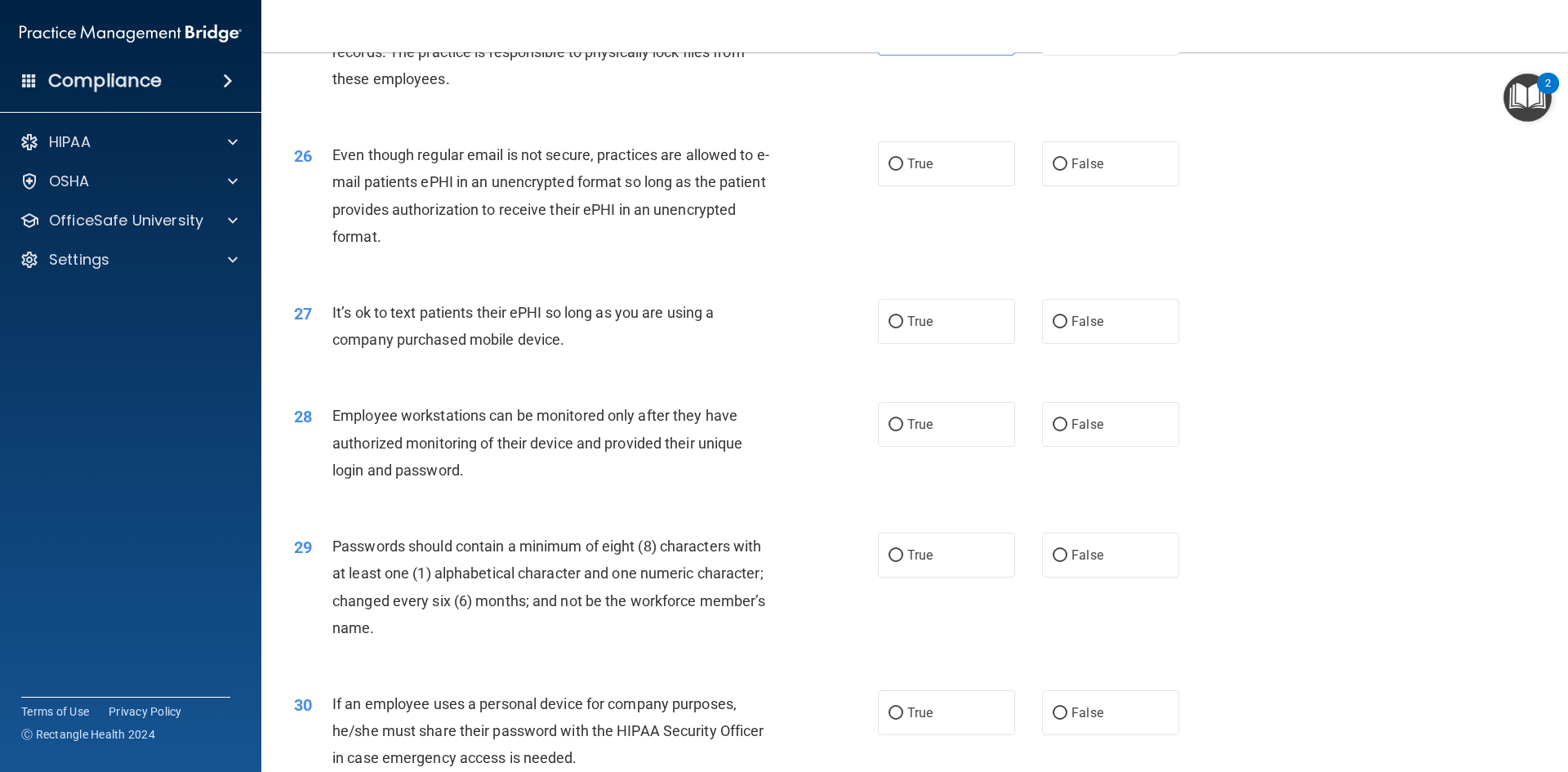
scroll to position [3217, 0]
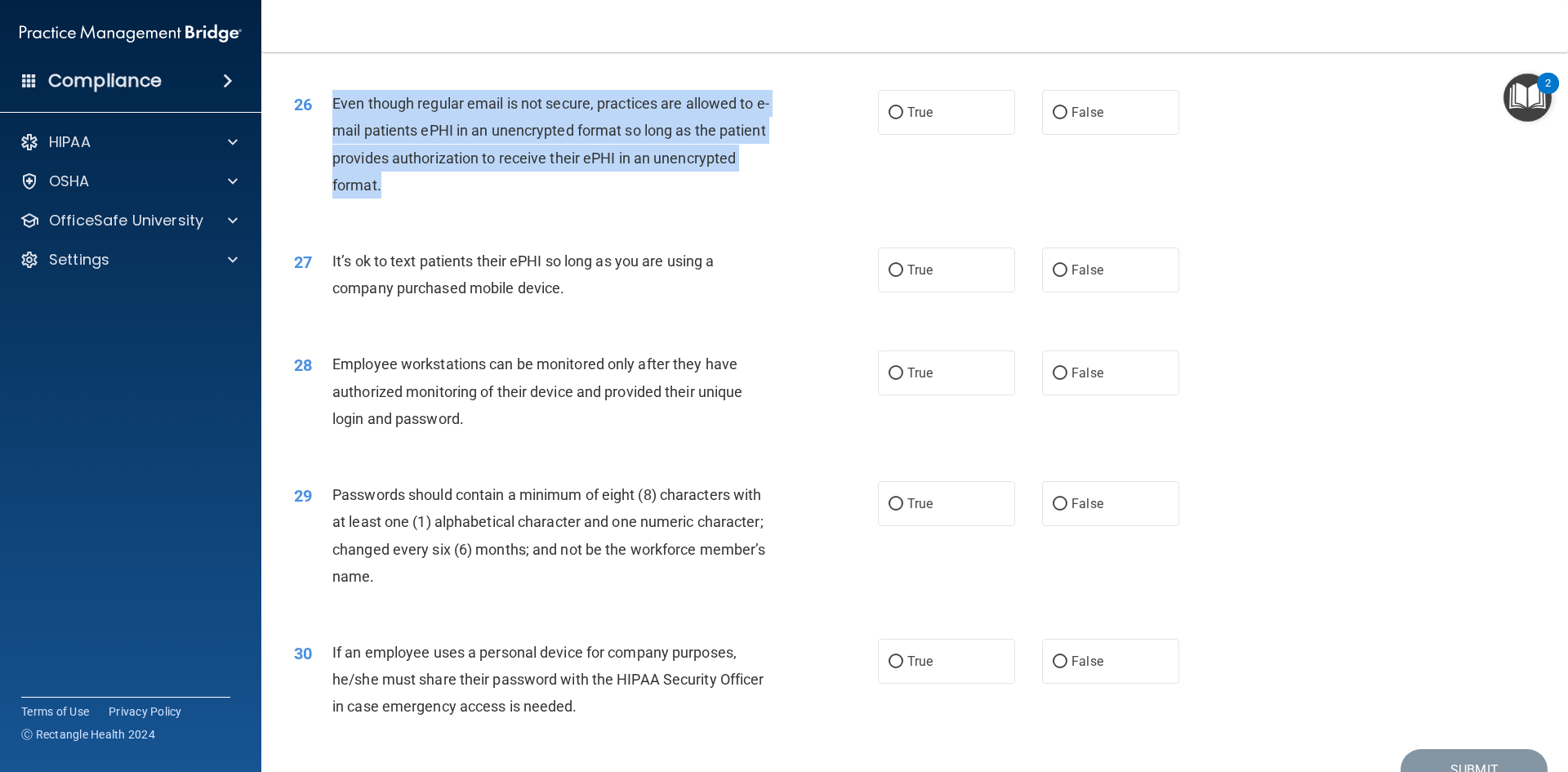
drag, startPoint x: 386, startPoint y: 209, endPoint x: 322, endPoint y: 117, distance: 112.1
click at [322, 117] on div "26 Even though regular email is not secure, practices are allowed to e-mail pat…" at bounding box center [586, 148] width 633 height 117
copy div "Even though regular email is not secure, practices are allowed to e-mail patien…"
